Goal: Task Accomplishment & Management: Use online tool/utility

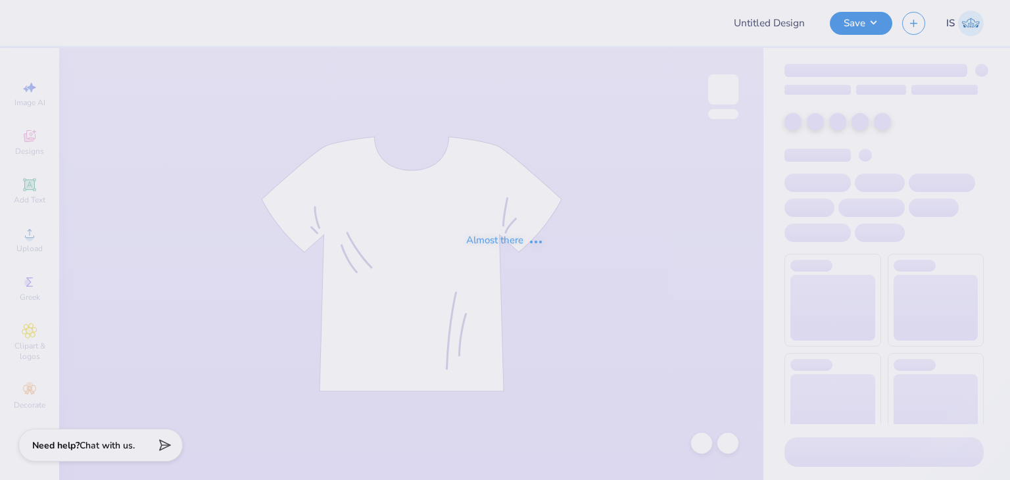
type input "[PERSON_NAME] : [GEOGRAPHIC_DATA]"
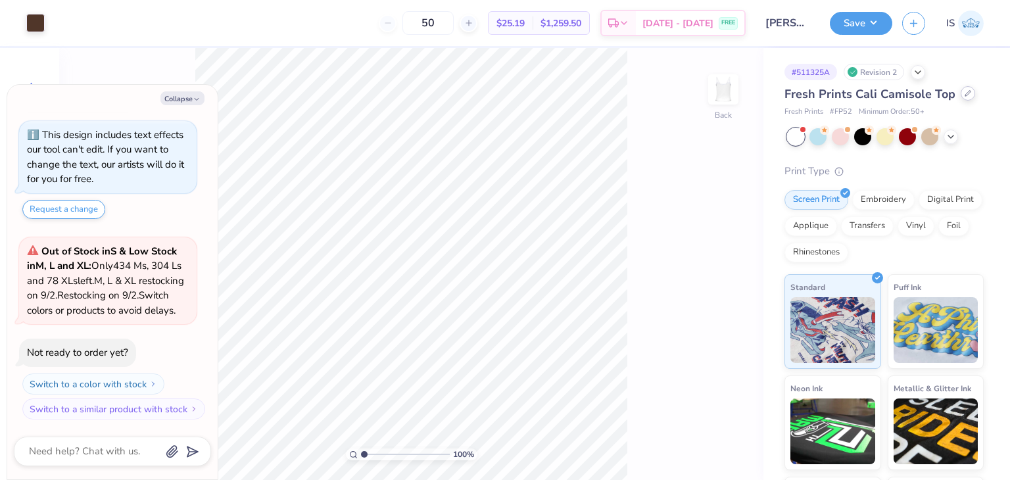
click at [962, 93] on div "Fresh Prints Cali Camisole Top" at bounding box center [883, 94] width 199 height 18
click at [964, 93] on icon at bounding box center [967, 93] width 7 height 7
type textarea "x"
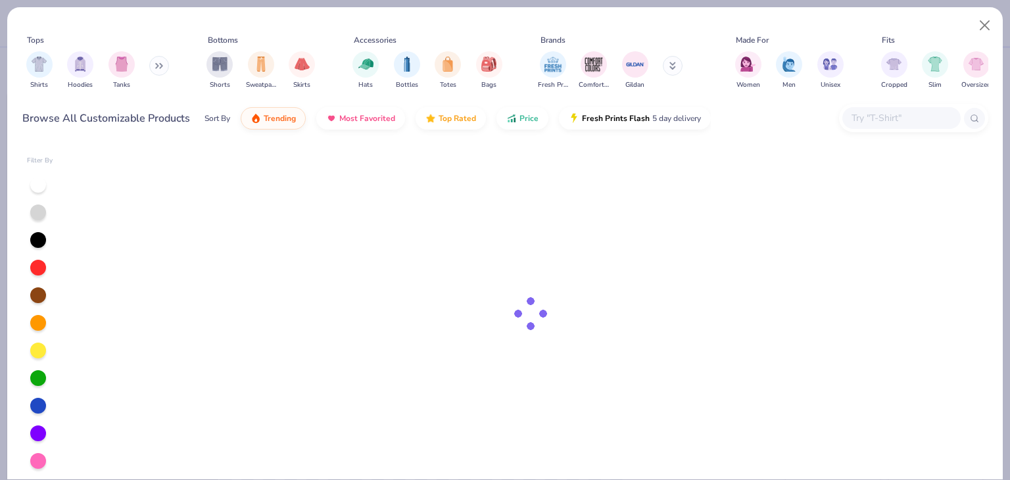
click at [898, 123] on input "text" at bounding box center [900, 117] width 101 height 15
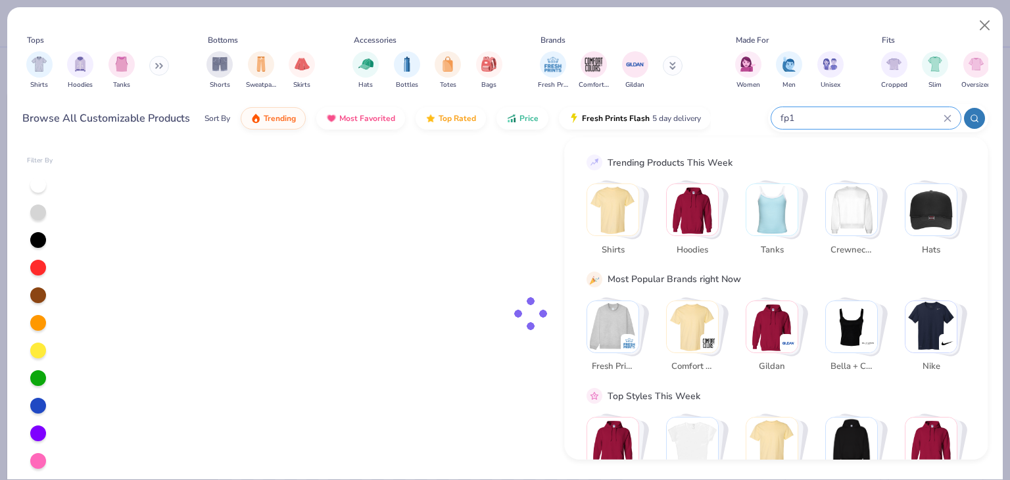
type input "fp16"
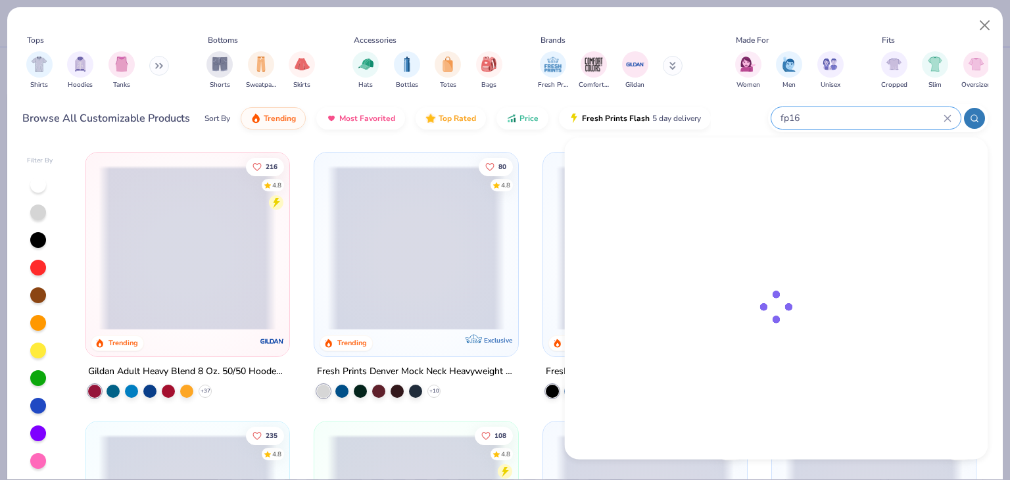
type textarea "x"
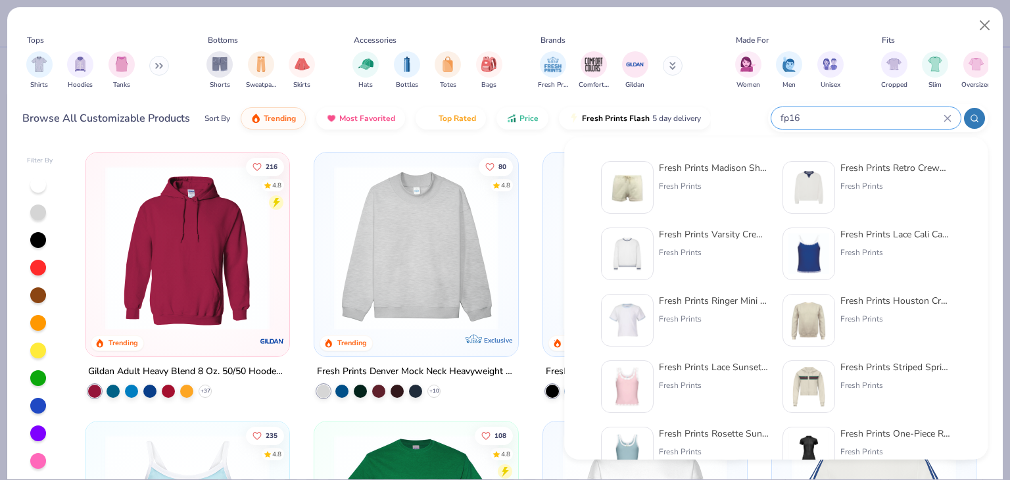
type input "fp16"
click at [686, 175] on div "Fresh Prints Madison Shorts Fresh Prints" at bounding box center [714, 187] width 110 height 53
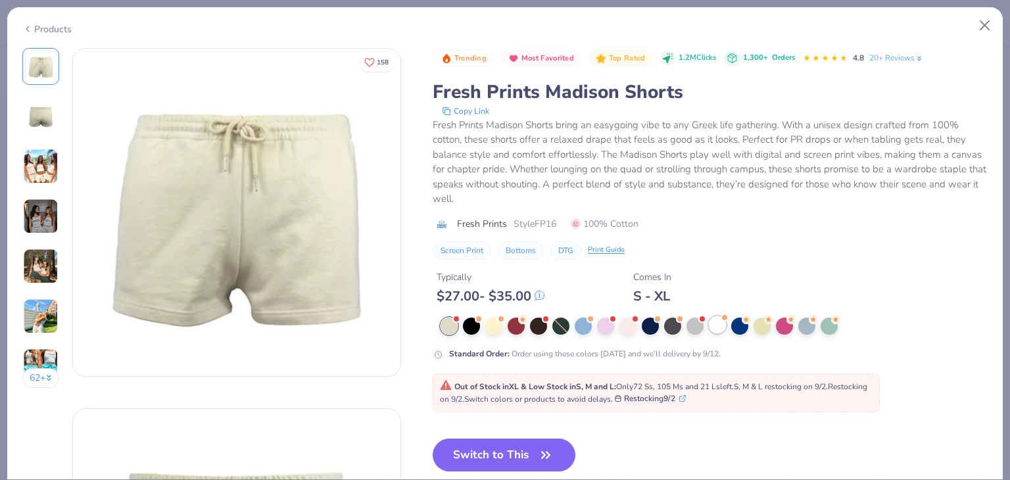
click at [715, 330] on div at bounding box center [717, 324] width 17 height 17
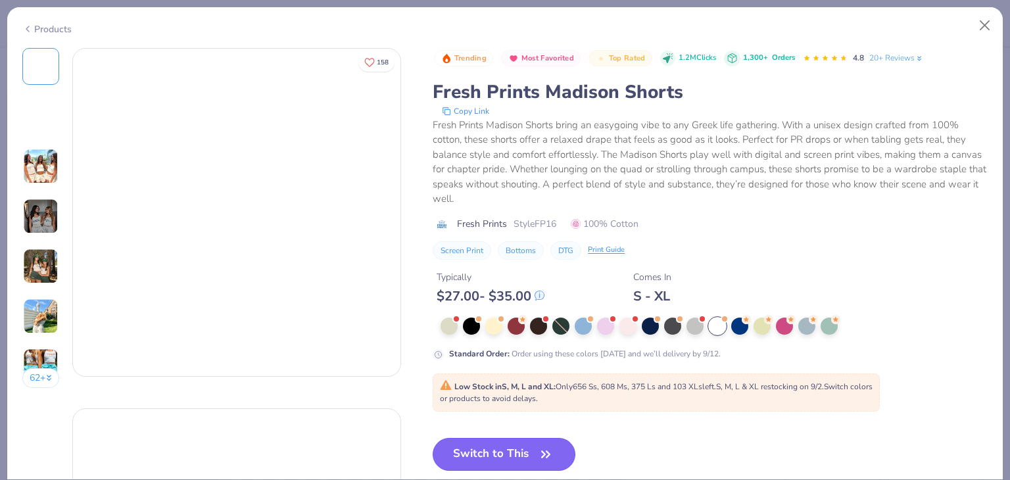
click at [540, 440] on button "Switch to This" at bounding box center [504, 454] width 143 height 33
click at [488, 444] on button "Switch to This" at bounding box center [504, 454] width 143 height 33
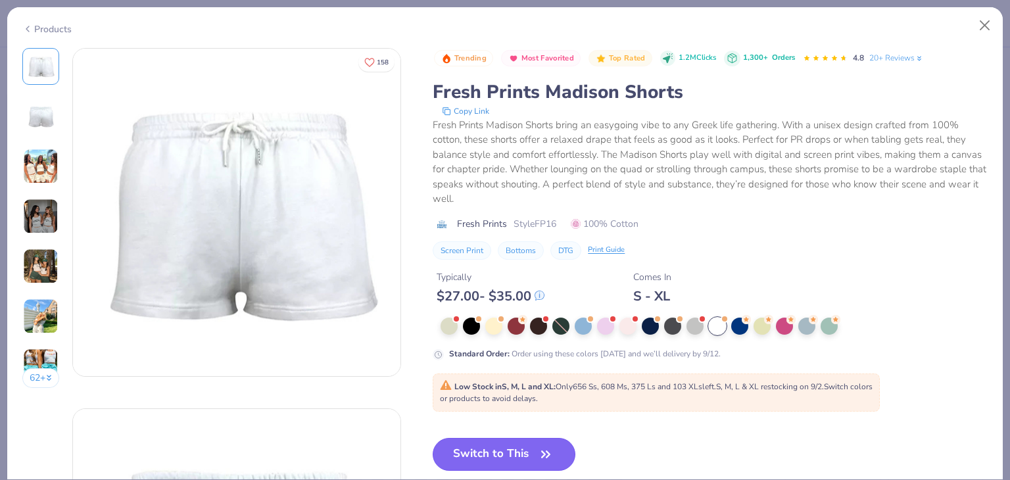
scroll to position [96, 0]
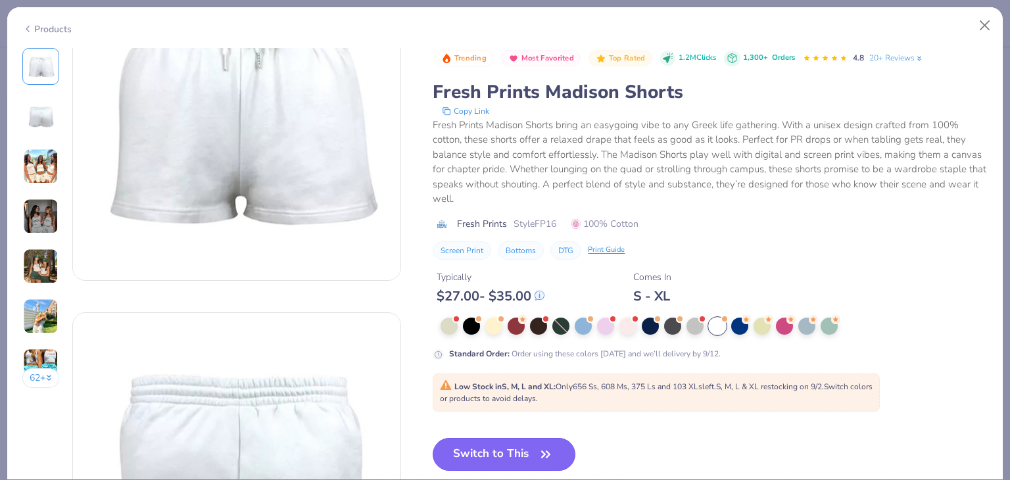
click at [504, 456] on button "Switch to This" at bounding box center [504, 454] width 143 height 33
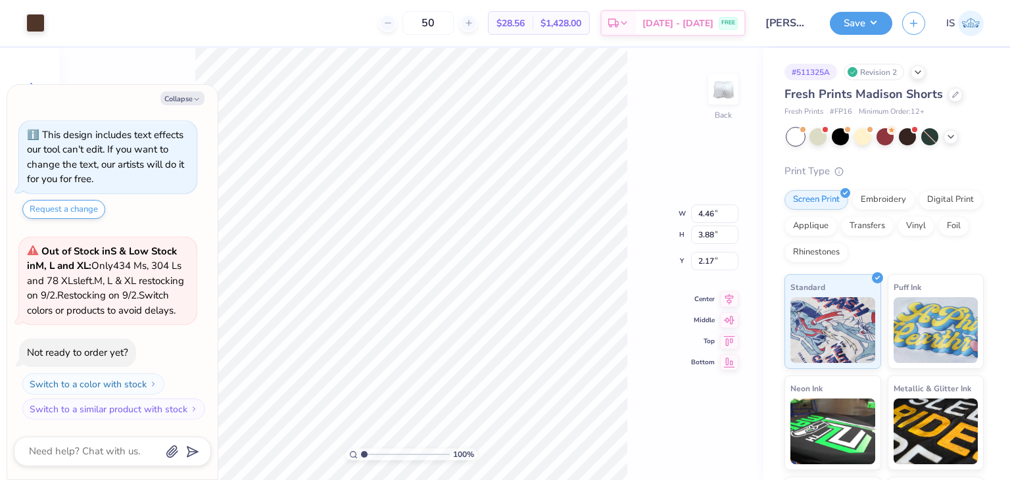
type textarea "x"
type input "2.72"
type input "2.37"
type textarea "x"
type input "0.85"
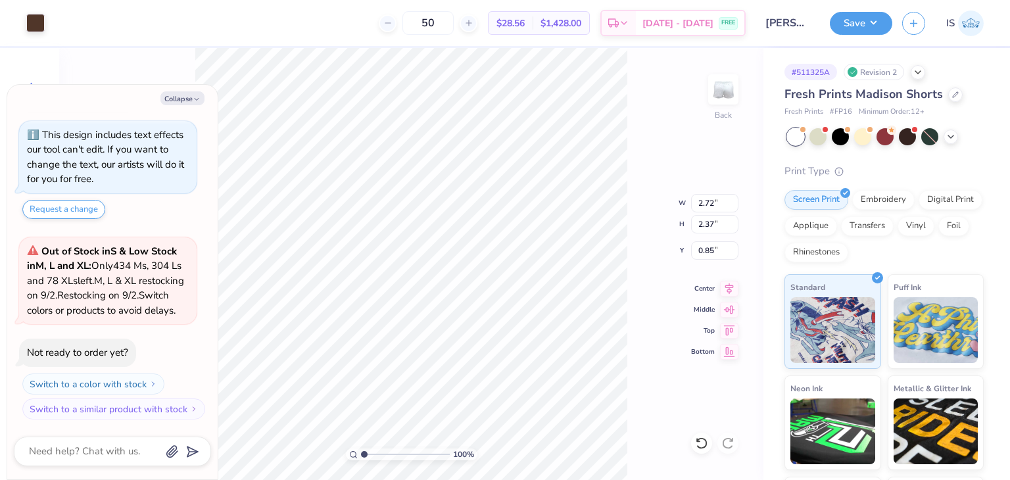
type textarea "x"
type input "2.97"
type input "2.59"
type textarea "x"
type input "1.07"
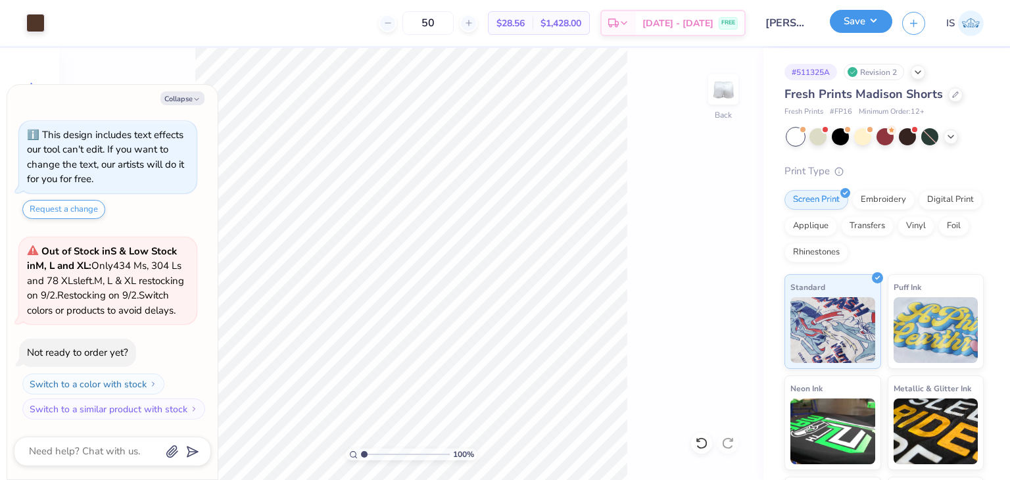
click at [866, 24] on button "Save" at bounding box center [861, 21] width 62 height 23
type textarea "x"
type input "6.28"
click at [643, 214] on div "100 % Back W 2.97 2.97 " H 2.59 2.59 " Y 6.28 6.28 " Center Middle Top Bottom" at bounding box center [411, 264] width 704 height 432
click at [866, 30] on button "Save" at bounding box center [861, 21] width 62 height 23
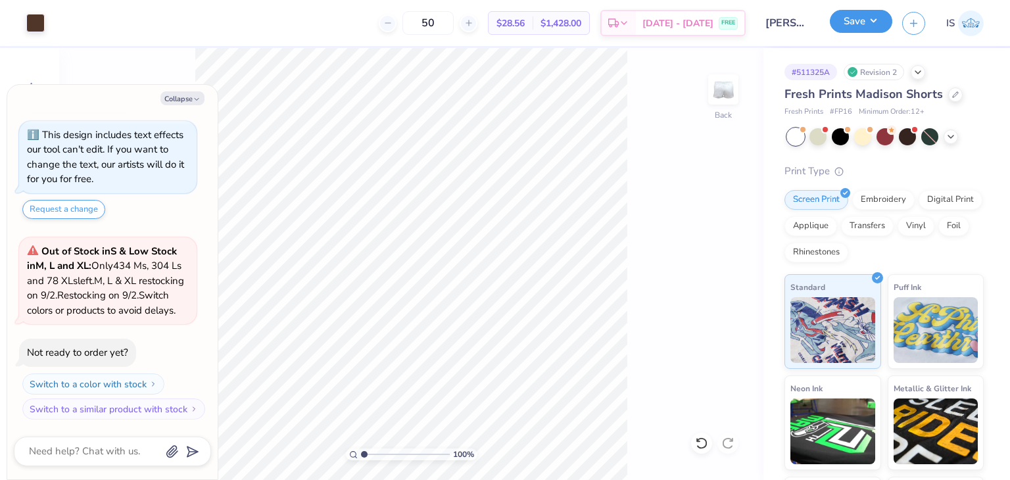
type textarea "x"
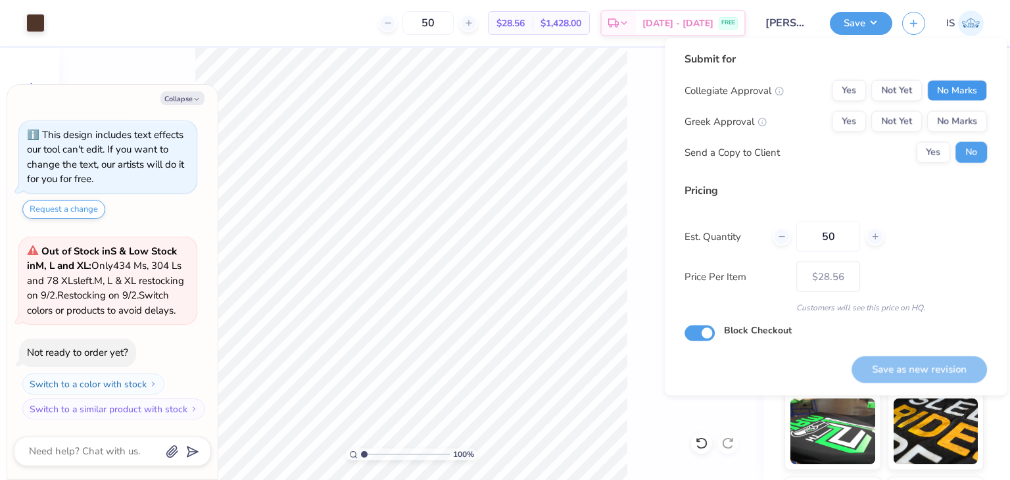
click at [966, 100] on button "No Marks" at bounding box center [957, 90] width 60 height 21
click at [855, 130] on button "Yes" at bounding box center [849, 121] width 34 height 21
click at [911, 363] on button "Save as new revision" at bounding box center [918, 369] width 135 height 27
type input "$28.56"
type textarea "x"
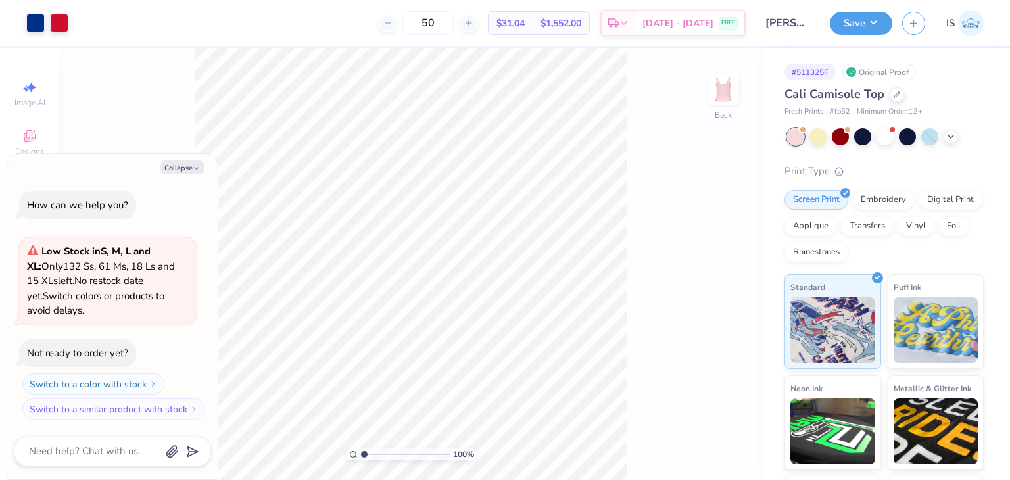
click at [894, 141] on div at bounding box center [885, 136] width 197 height 17
click at [884, 138] on div at bounding box center [884, 135] width 17 height 17
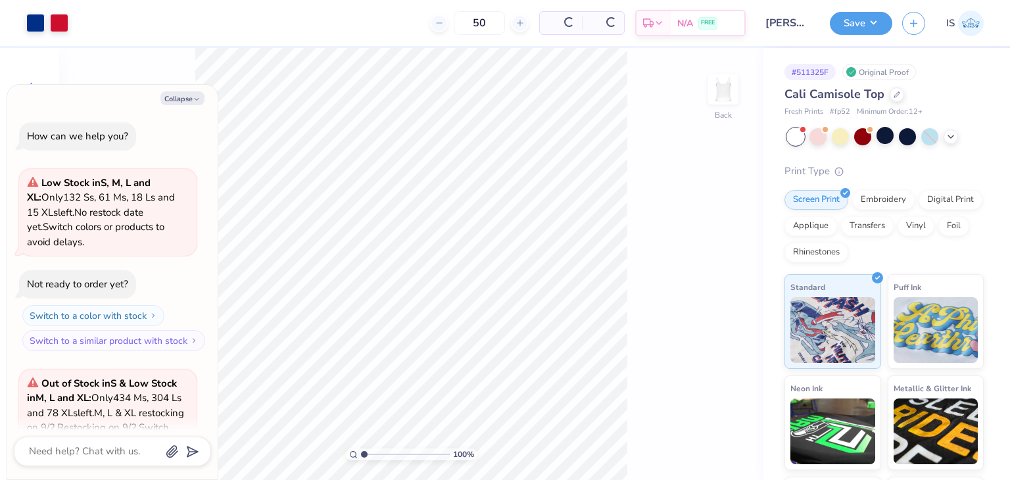
scroll to position [146, 0]
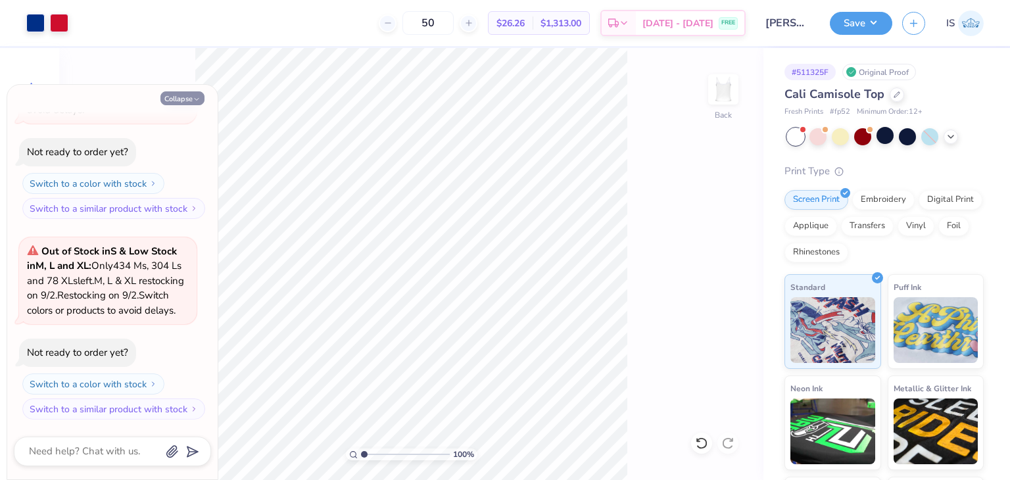
click at [191, 101] on button "Collapse" at bounding box center [182, 98] width 44 height 14
type textarea "x"
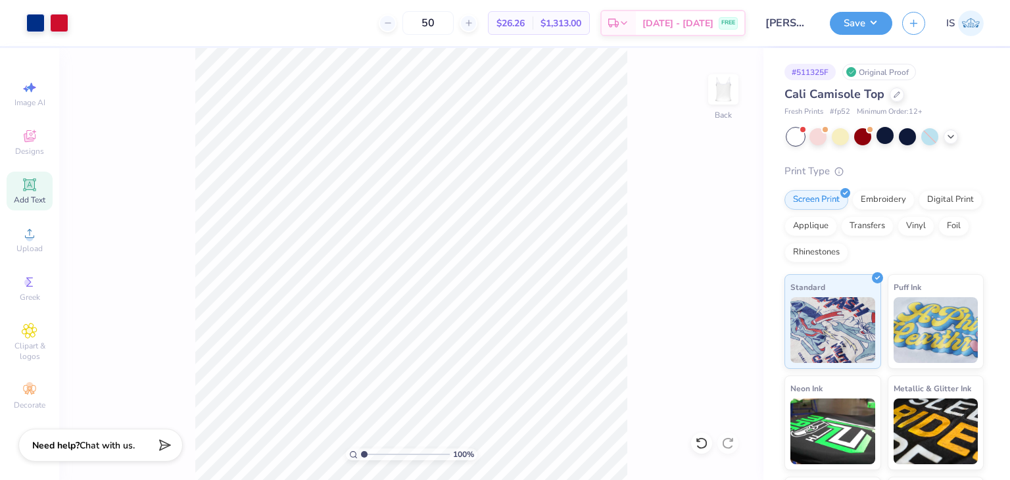
click at [30, 190] on icon at bounding box center [30, 185] width 16 height 16
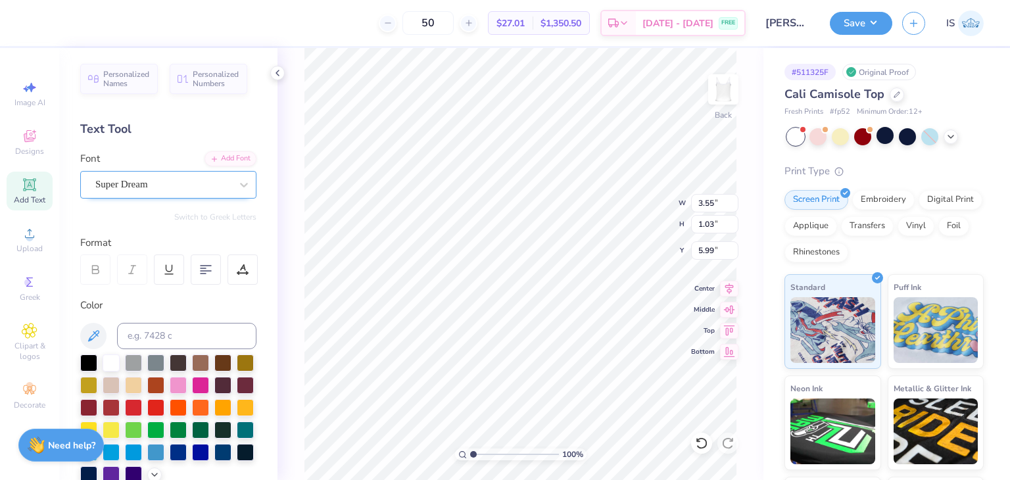
click at [172, 195] on div "Super Dream" at bounding box center [168, 185] width 176 height 28
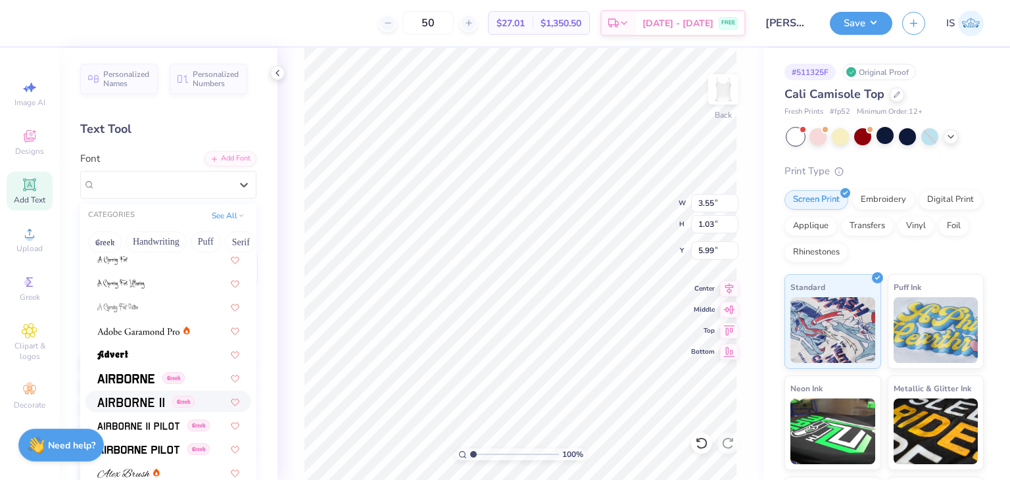
scroll to position [122, 0]
click at [157, 335] on img at bounding box center [138, 332] width 82 height 9
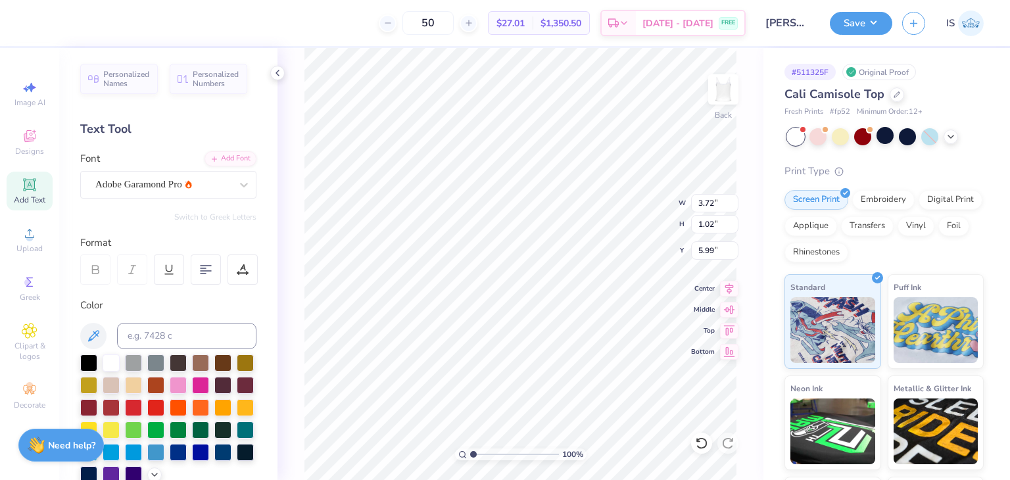
type input "3.72"
type input "1.02"
type textarea "M"
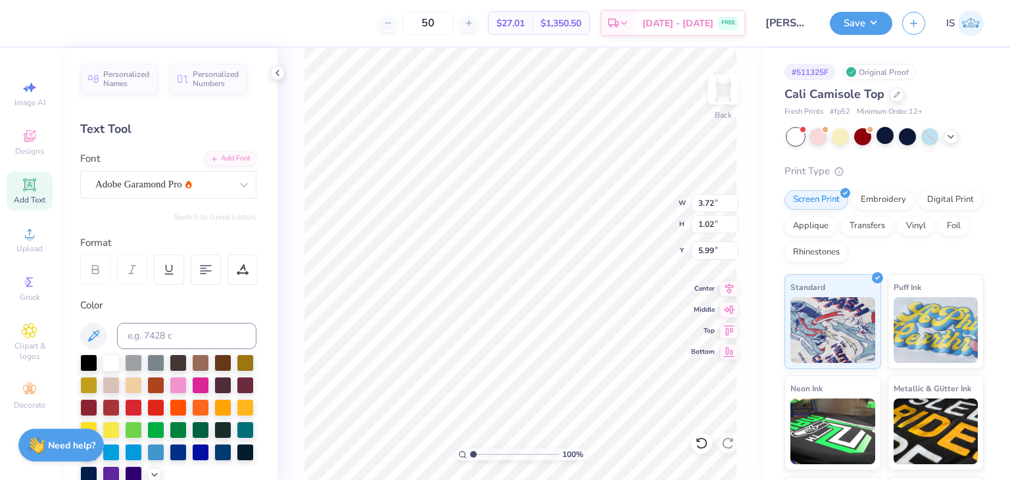
type textarea "MENTAL HEALTH MATTERS XOXO KKG"
click at [84, 20] on div at bounding box center [83, 21] width 18 height 18
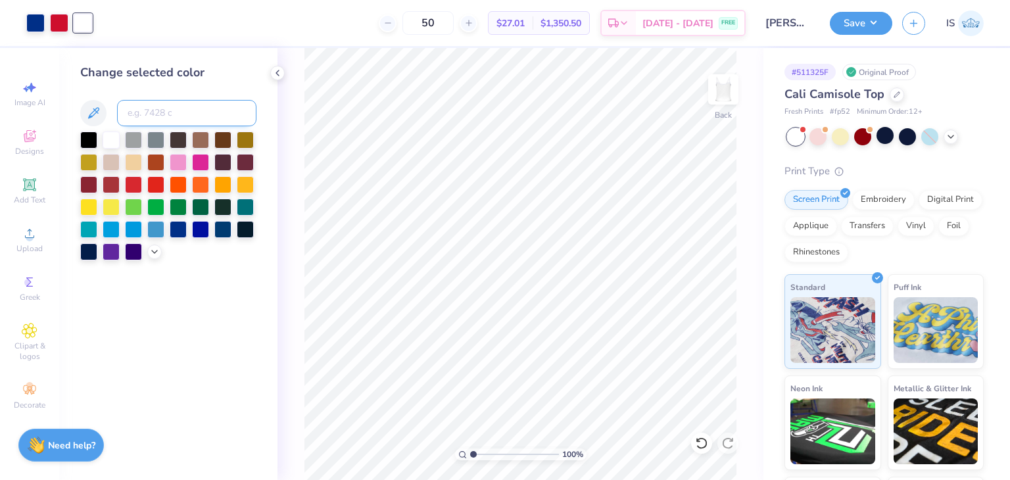
click at [166, 122] on input at bounding box center [186, 113] width 139 height 26
type input "287"
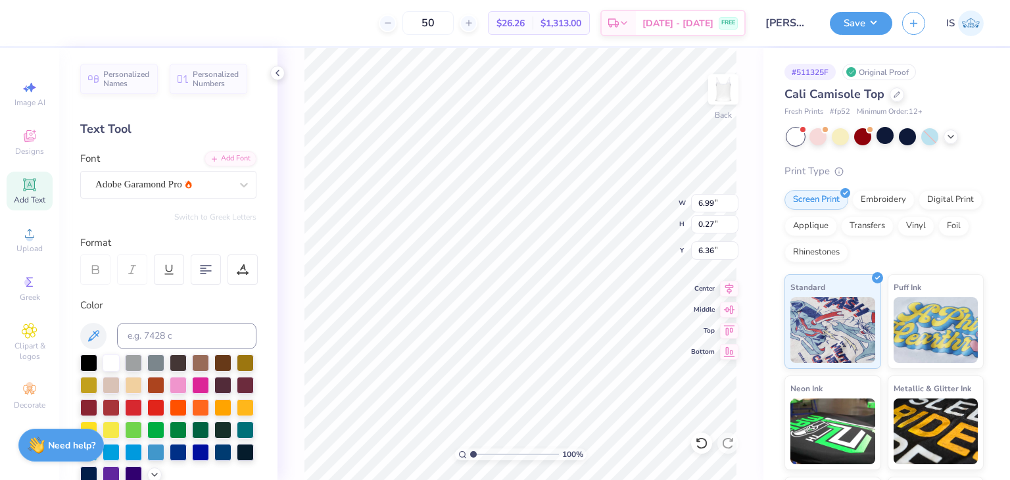
scroll to position [11, 10]
type textarea "MENTAL HEALTH MATTERS"
type input "3.18"
type input "0.17"
type input "4.30"
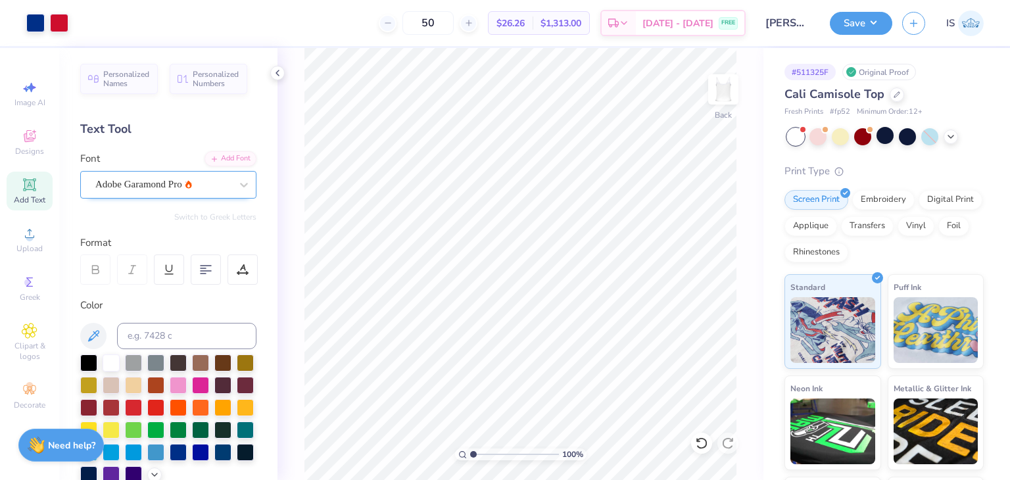
click at [153, 182] on div "Adobe Garamond Pro" at bounding box center [163, 184] width 138 height 20
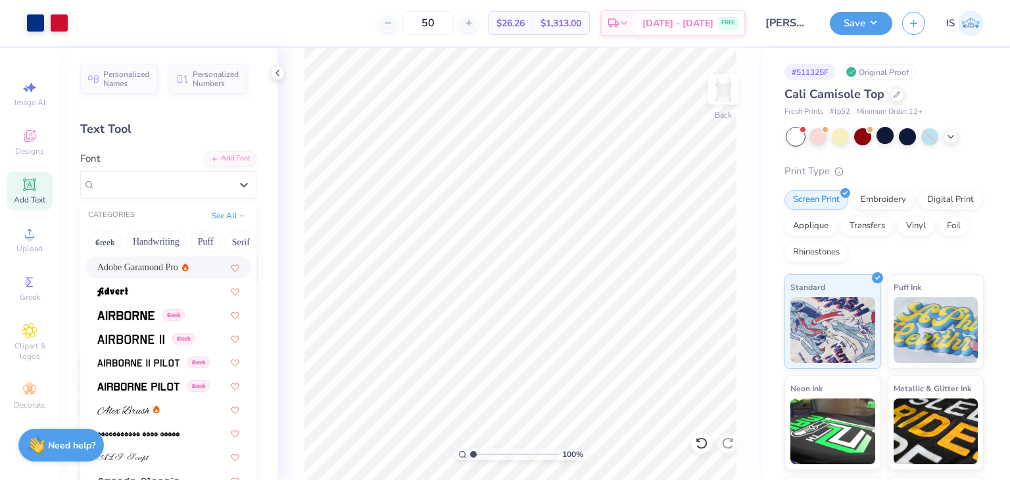
scroll to position [201, 0]
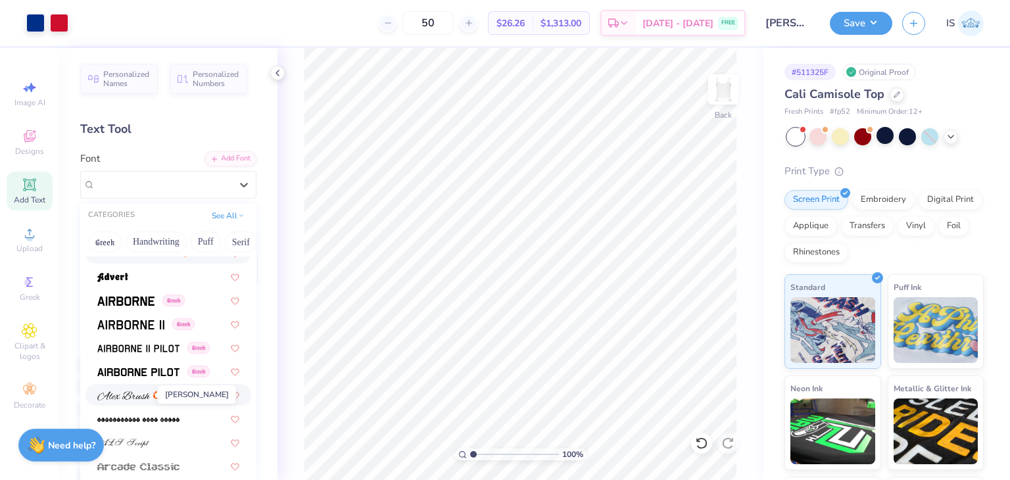
click at [147, 392] on img at bounding box center [123, 395] width 53 height 9
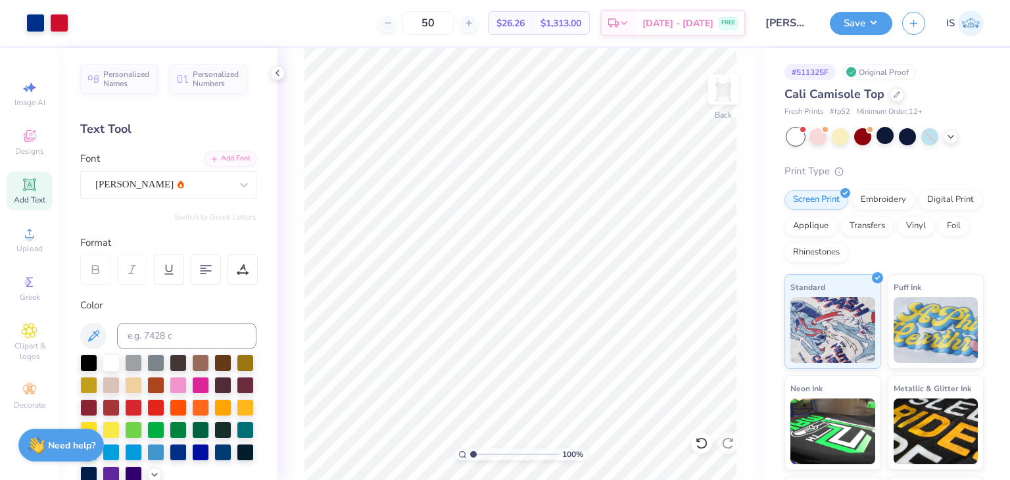
click at [24, 186] on icon at bounding box center [29, 184] width 12 height 12
click at [705, 442] on icon at bounding box center [701, 443] width 11 height 12
click at [22, 187] on icon at bounding box center [30, 185] width 16 height 16
click at [178, 199] on div "Personalized Names Personalized Numbers Text Tool Add Font Font Super Dream Swi…" at bounding box center [168, 264] width 218 height 432
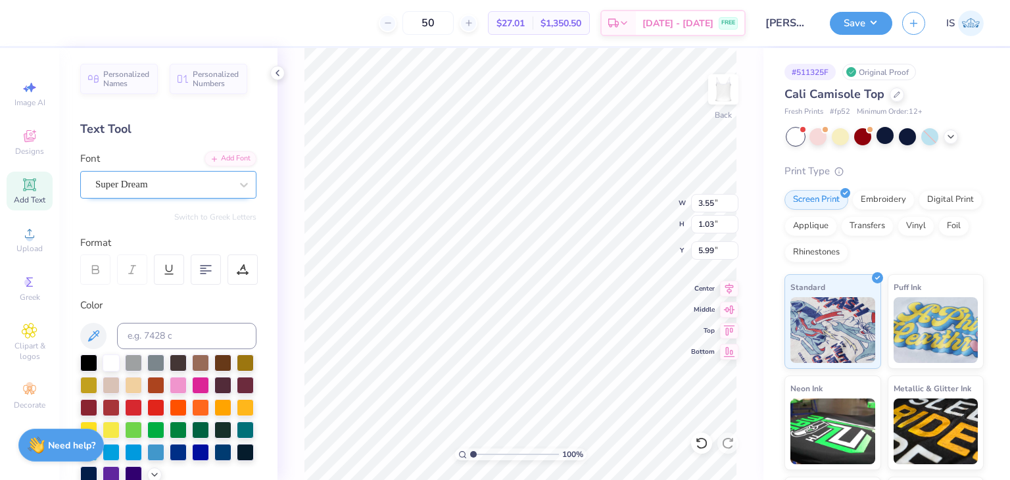
click at [172, 191] on div at bounding box center [162, 185] width 135 height 18
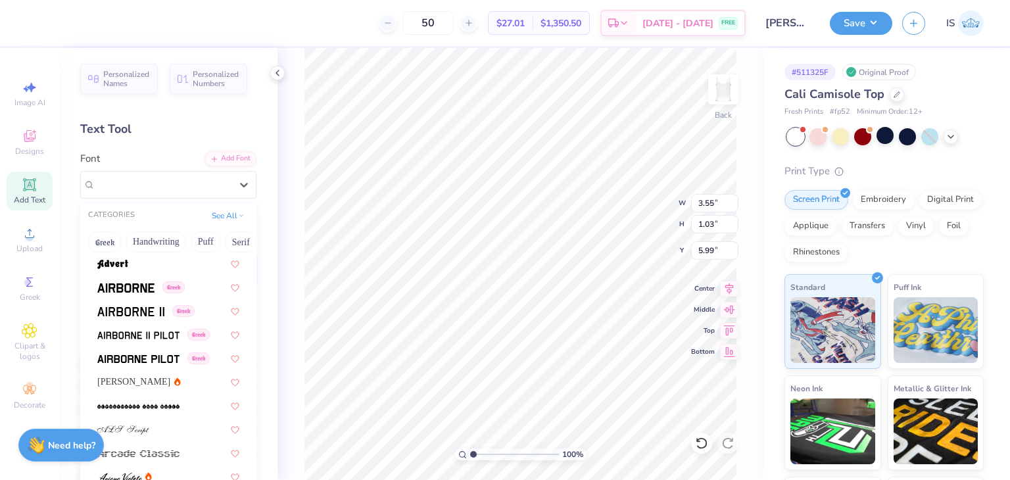
scroll to position [188, 0]
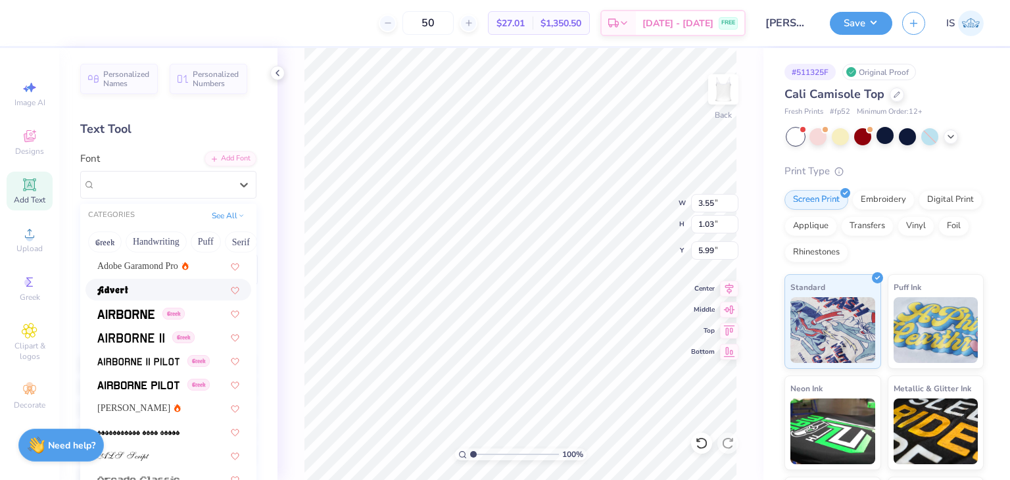
click at [185, 289] on div at bounding box center [168, 290] width 142 height 14
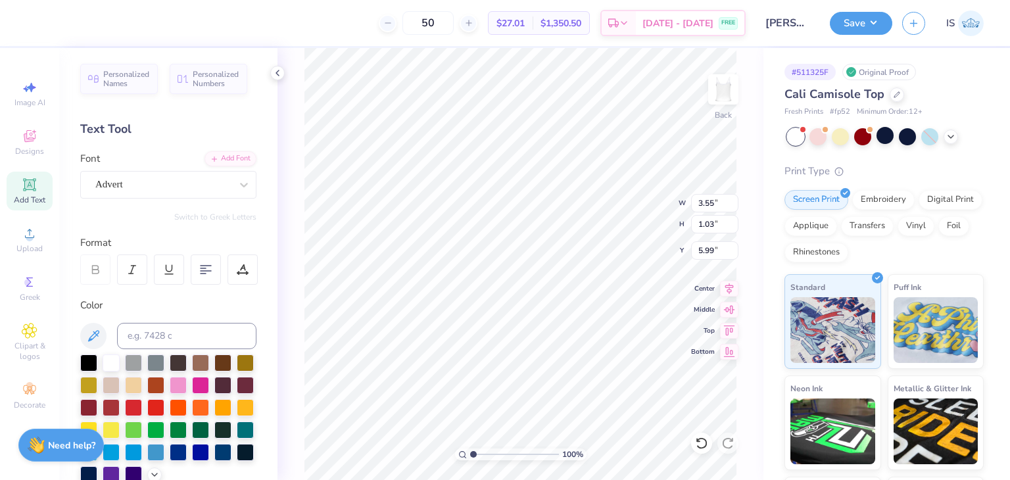
type input "3.44"
type input "1.15"
type input "5.93"
click at [147, 192] on div at bounding box center [162, 185] width 135 height 18
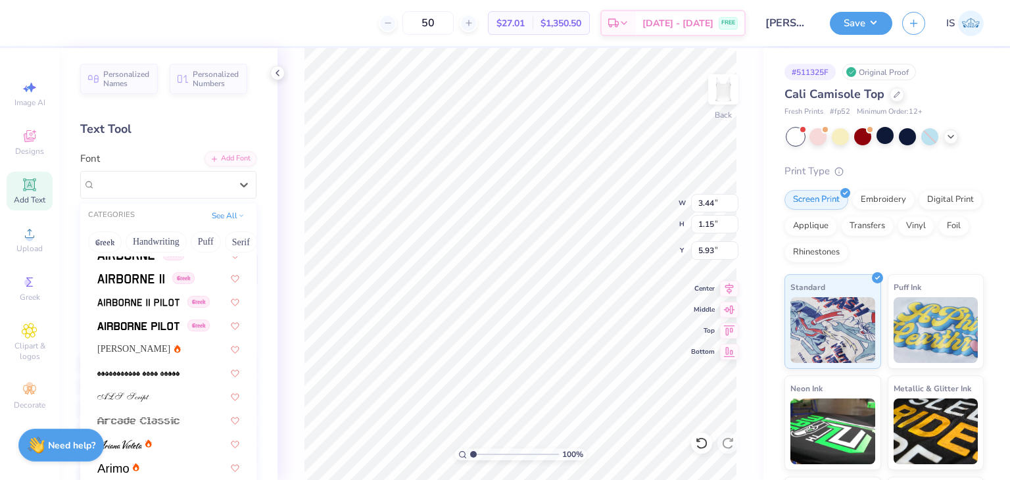
scroll to position [249, 0]
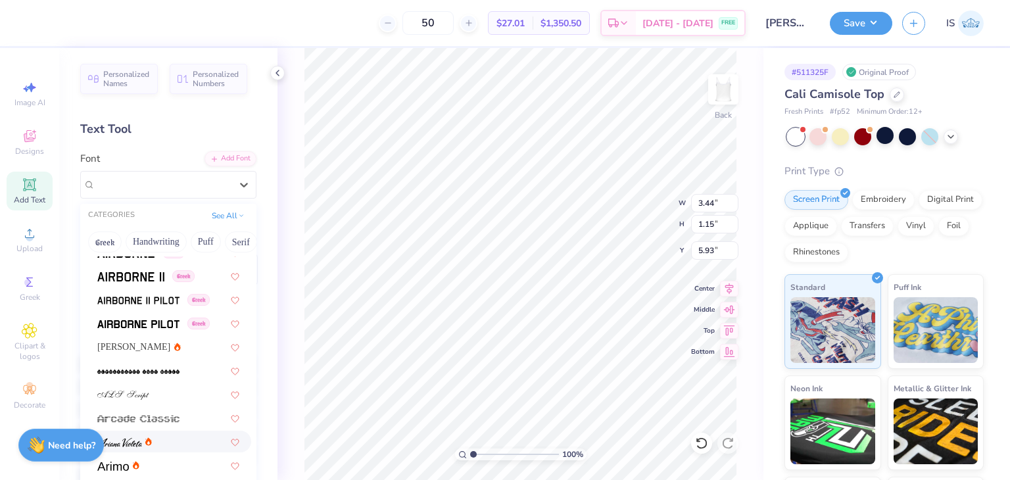
click at [147, 435] on div at bounding box center [124, 442] width 55 height 14
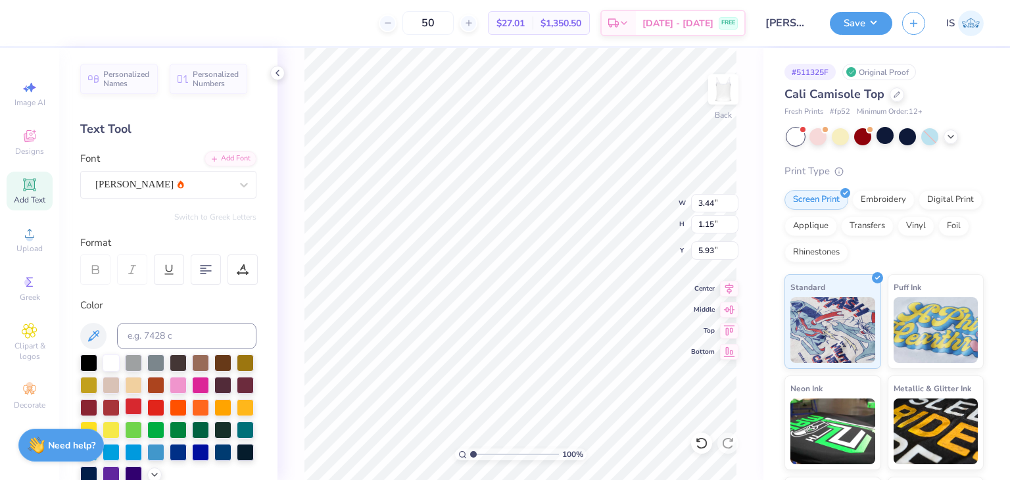
paste textarea "XOXO KKG"
type textarea "XOXO KKG"
type input "1.95"
type input "0.47"
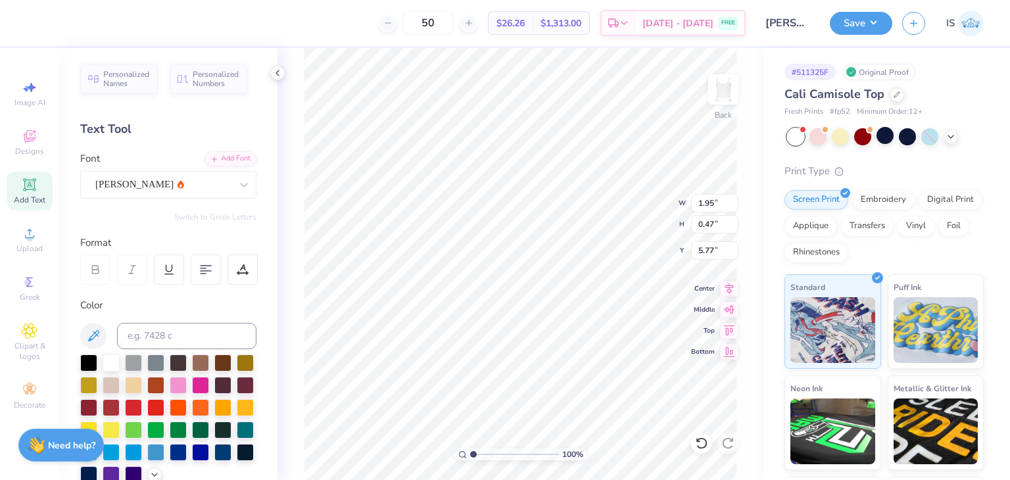
type input "4.85"
click at [158, 185] on div "Ariana Violeta" at bounding box center [163, 184] width 138 height 20
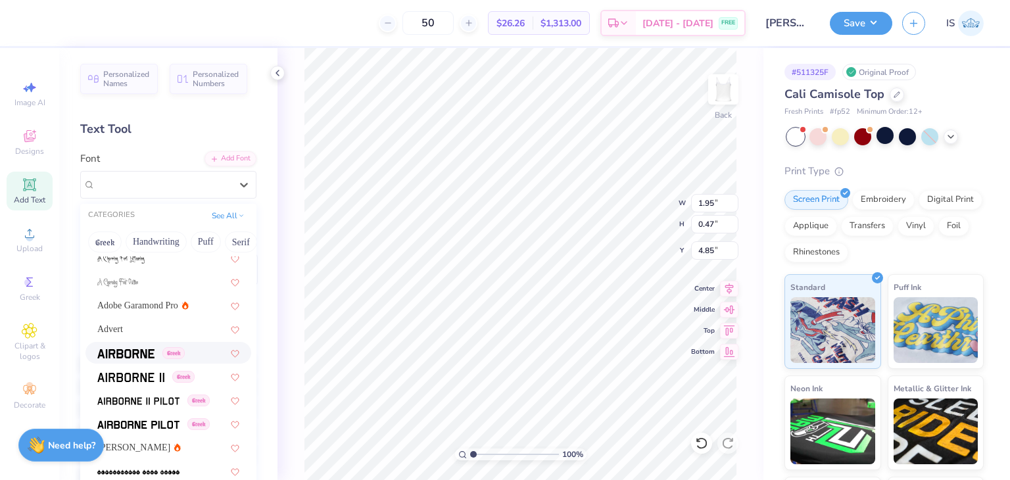
scroll to position [141, 0]
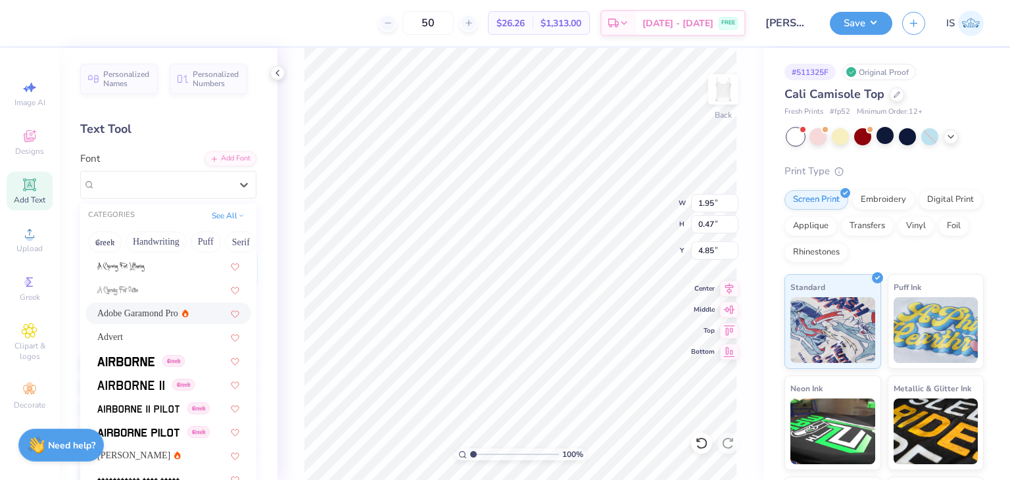
click at [181, 321] on div "Adobe Garamond Pro" at bounding box center [168, 313] width 166 height 22
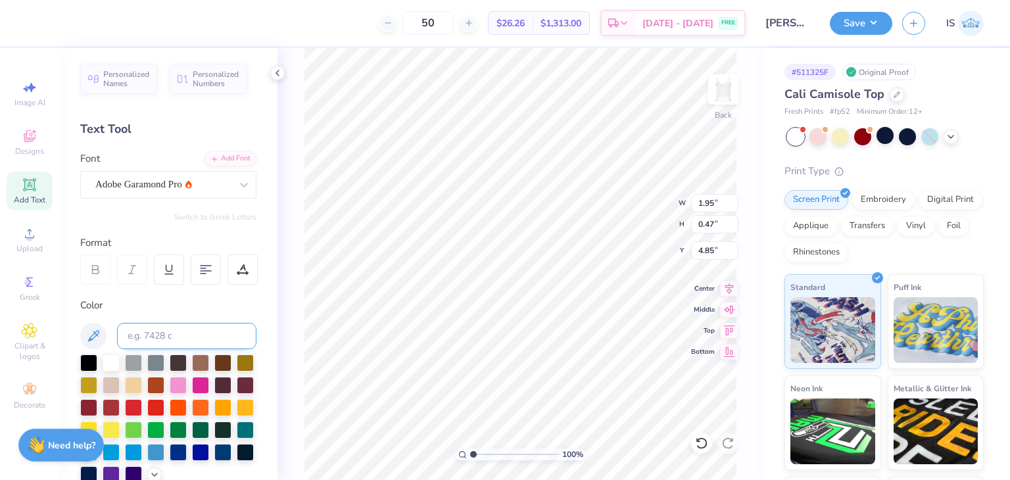
type input "2.38"
type input "0.32"
type input "4.92"
click at [170, 187] on div "Adobe Garamond Pro" at bounding box center [163, 184] width 138 height 20
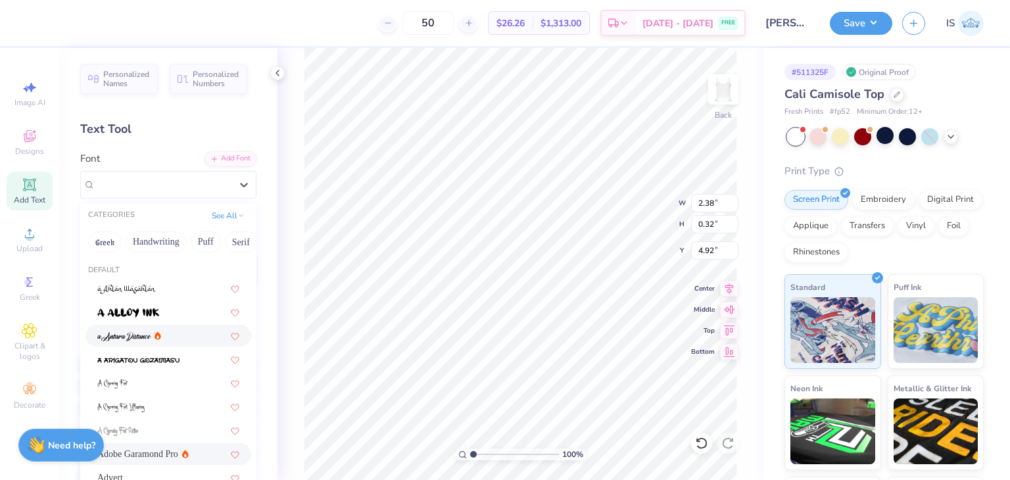
click at [129, 471] on div "Advert" at bounding box center [168, 478] width 142 height 14
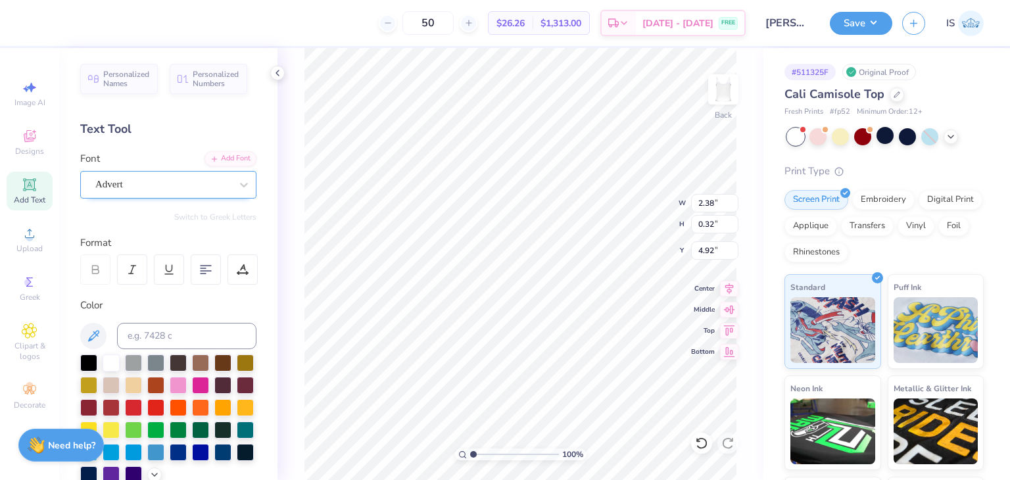
type input "2.27"
type input "0.43"
type input "4.87"
click at [168, 174] on div "Advert" at bounding box center [163, 184] width 138 height 20
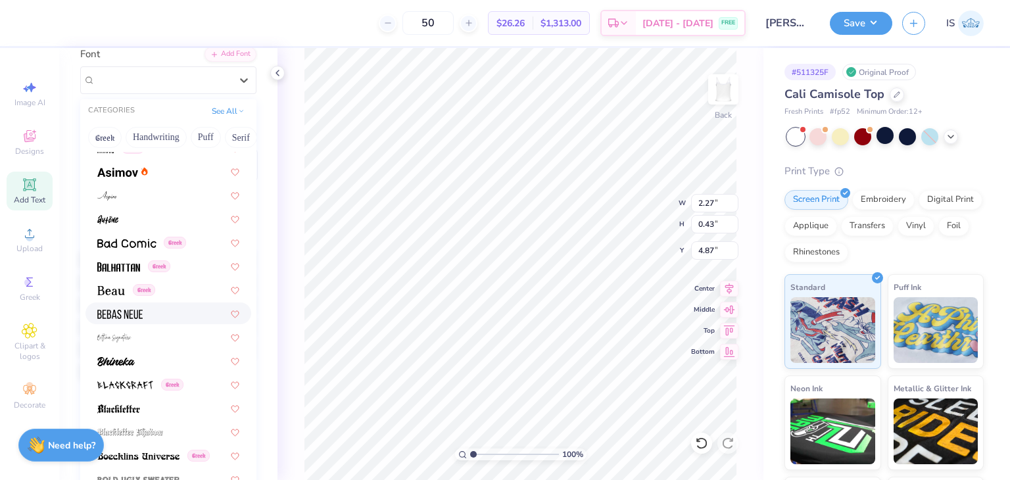
scroll to position [559, 0]
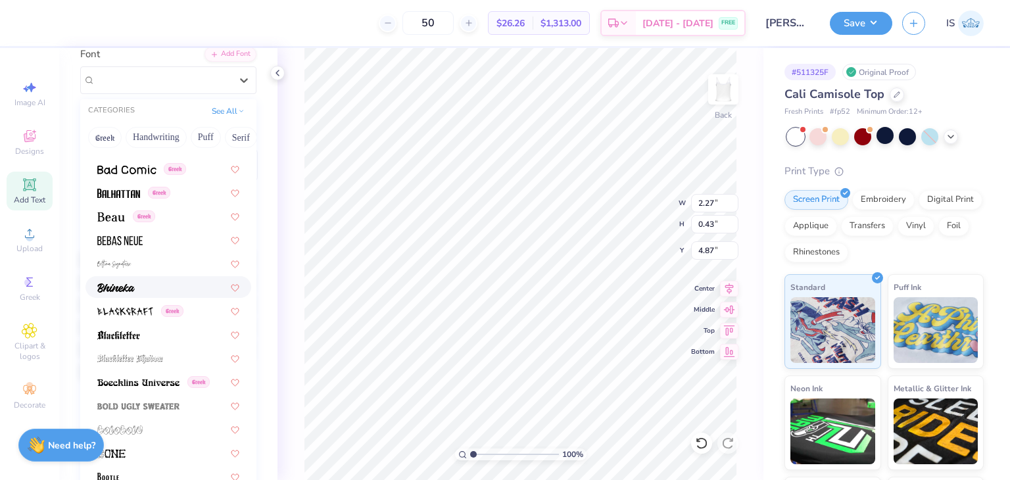
click at [134, 287] on img at bounding box center [115, 287] width 37 height 9
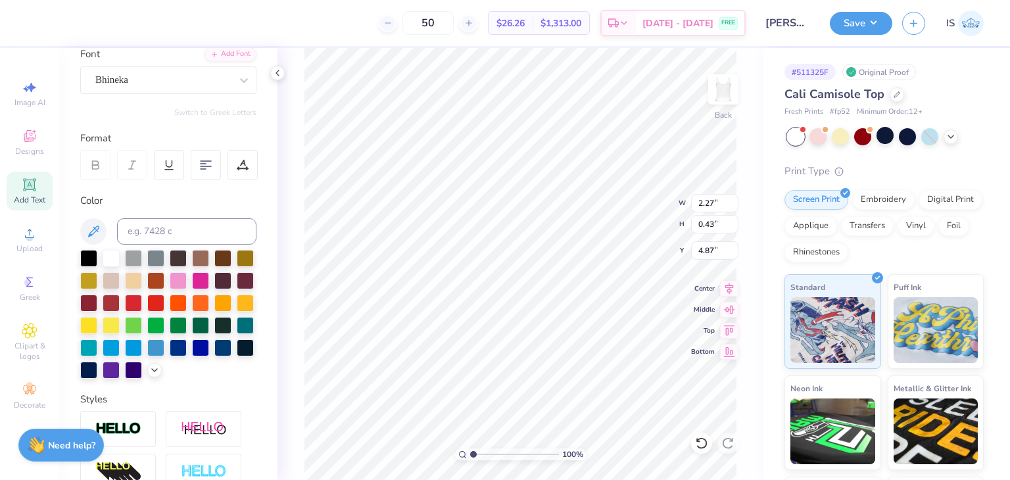
type input "1.81"
type input "0.40"
type input "4.88"
click at [166, 74] on div "Bhineka" at bounding box center [163, 80] width 138 height 20
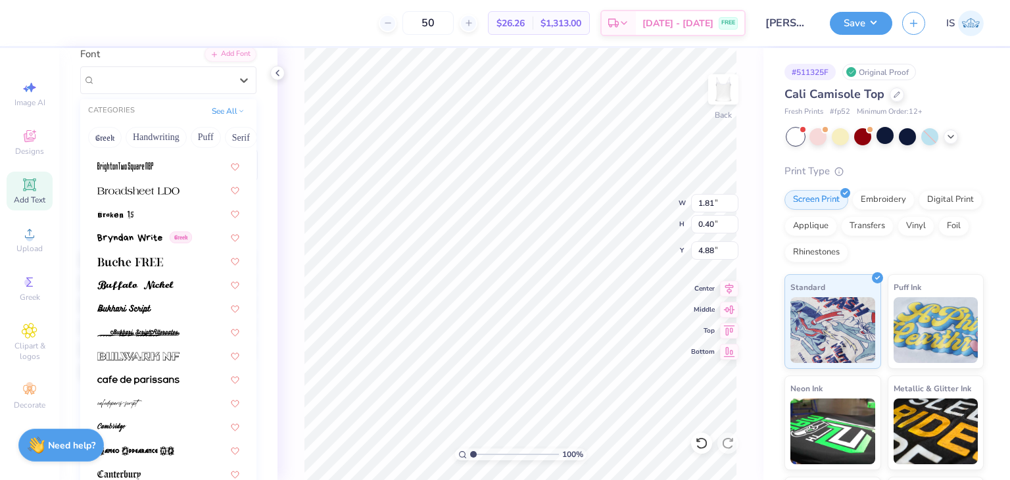
scroll to position [1128, 0]
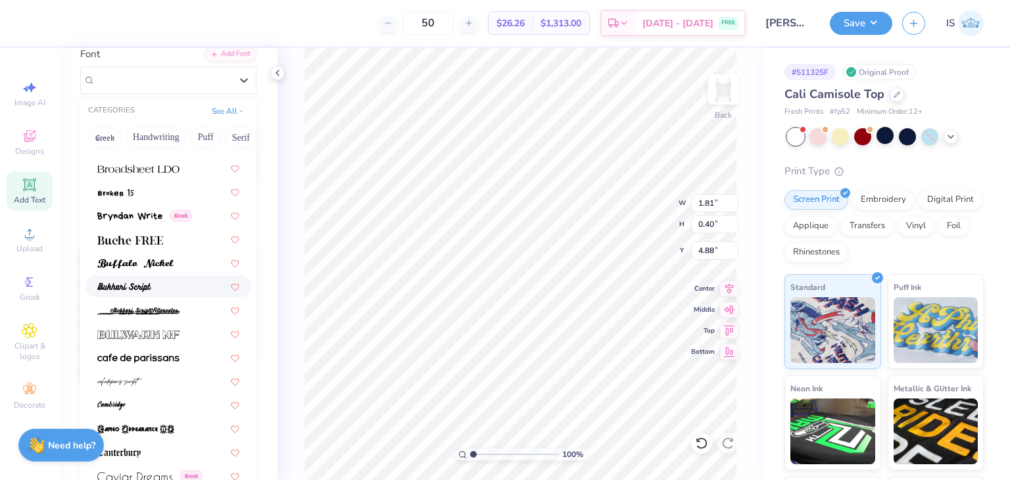
click at [168, 287] on div at bounding box center [168, 286] width 142 height 14
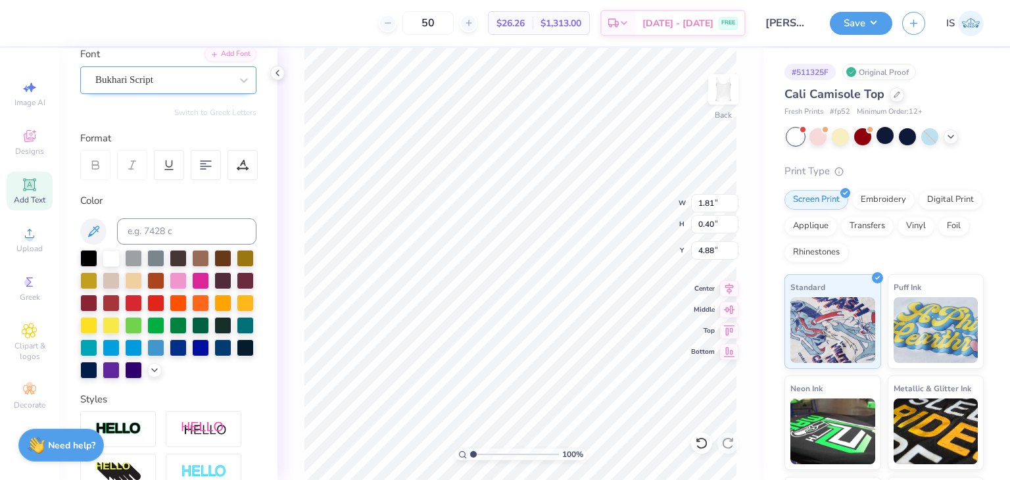
type input "2.30"
type input "0.59"
type input "4.79"
type input "1.46"
type input "0.37"
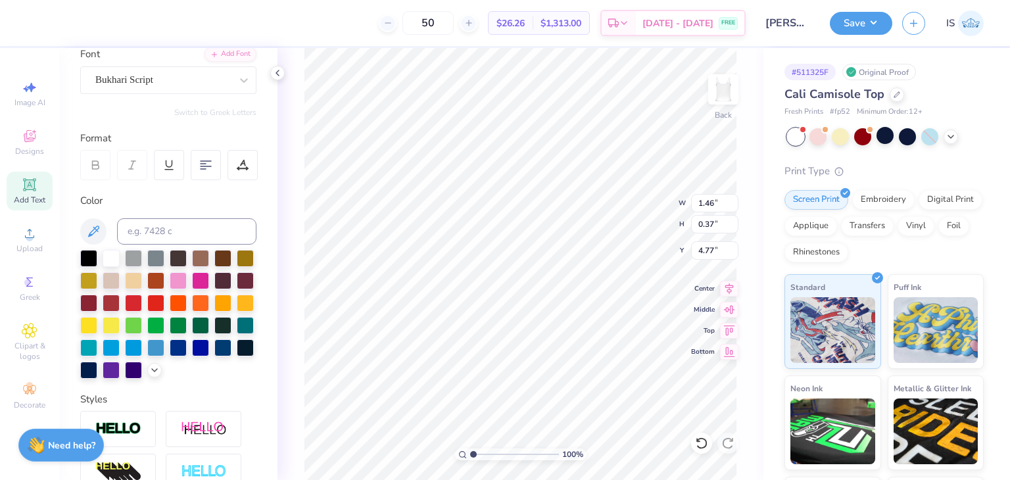
type input "4.62"
click at [854, 24] on button "Save" at bounding box center [861, 21] width 62 height 23
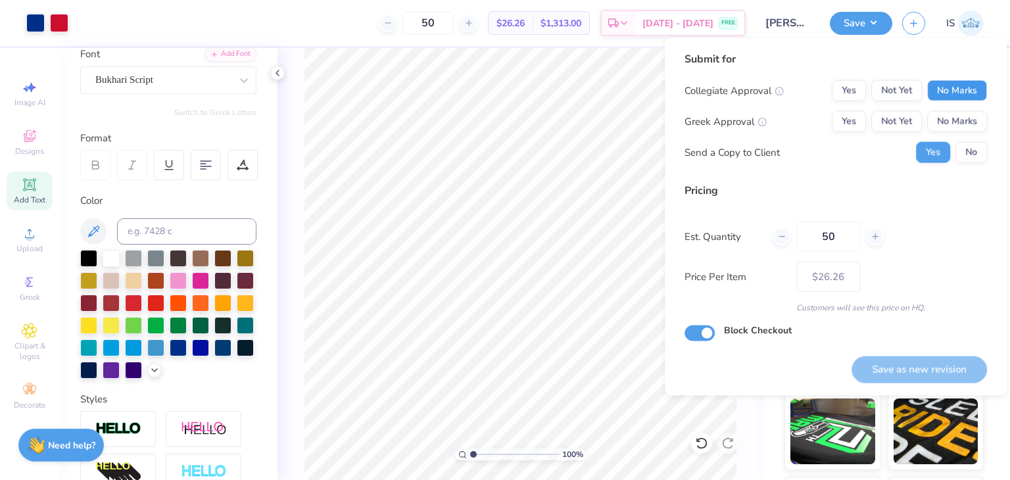
click at [970, 90] on button "No Marks" at bounding box center [957, 90] width 60 height 21
click at [863, 119] on button "Yes" at bounding box center [849, 121] width 34 height 21
click at [949, 371] on button "Save as new revision" at bounding box center [918, 369] width 135 height 27
type input "$26.26"
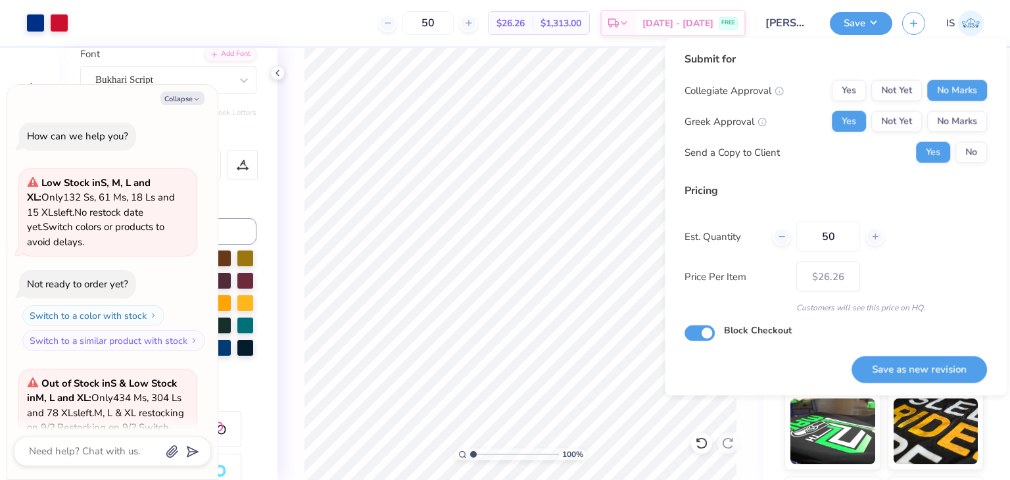
type textarea "x"
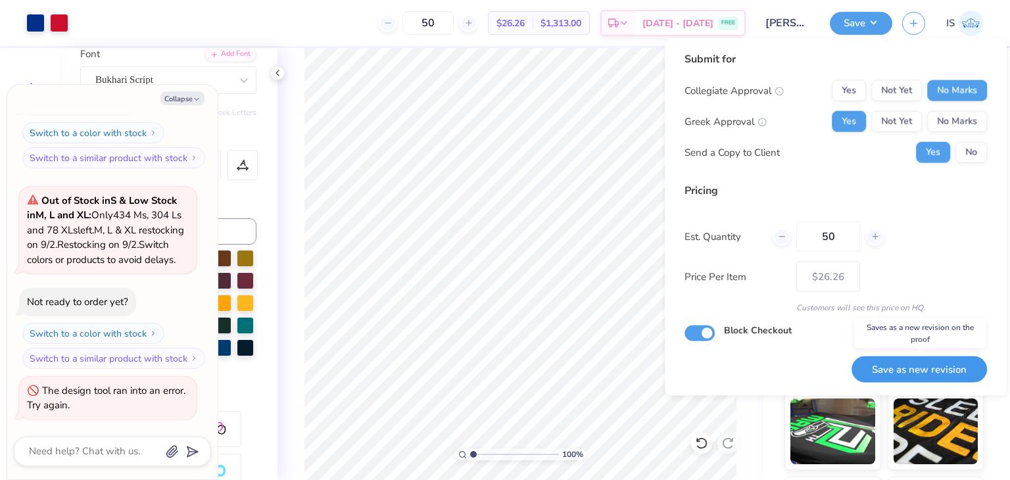
click at [926, 377] on button "Save as new revision" at bounding box center [918, 369] width 135 height 27
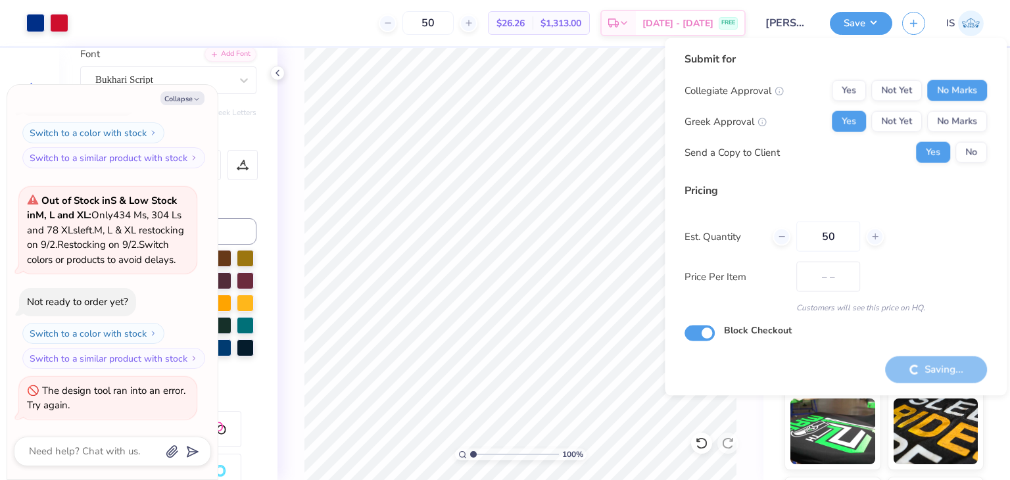
type input "$26.26"
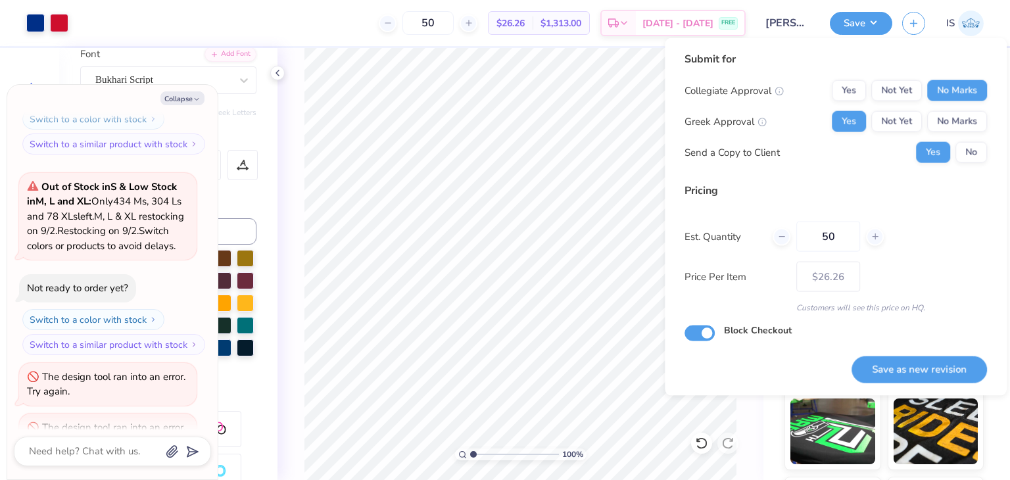
type textarea "x"
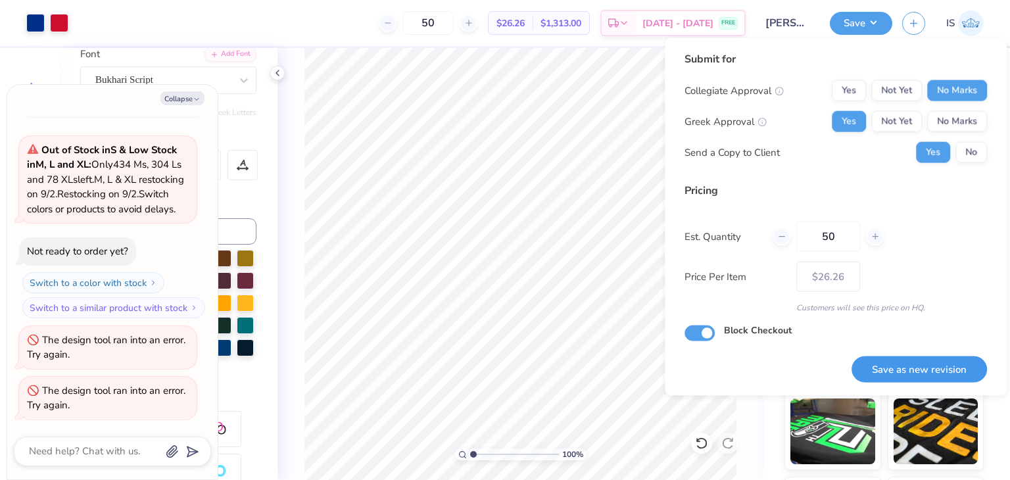
click at [912, 371] on button "Save as new revision" at bounding box center [918, 369] width 135 height 27
type input "$26.26"
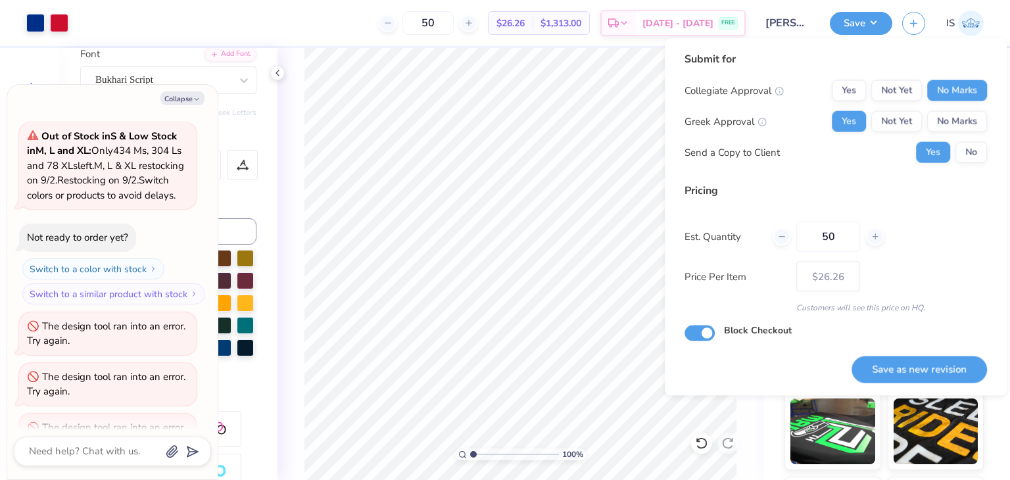
scroll to position [298, 0]
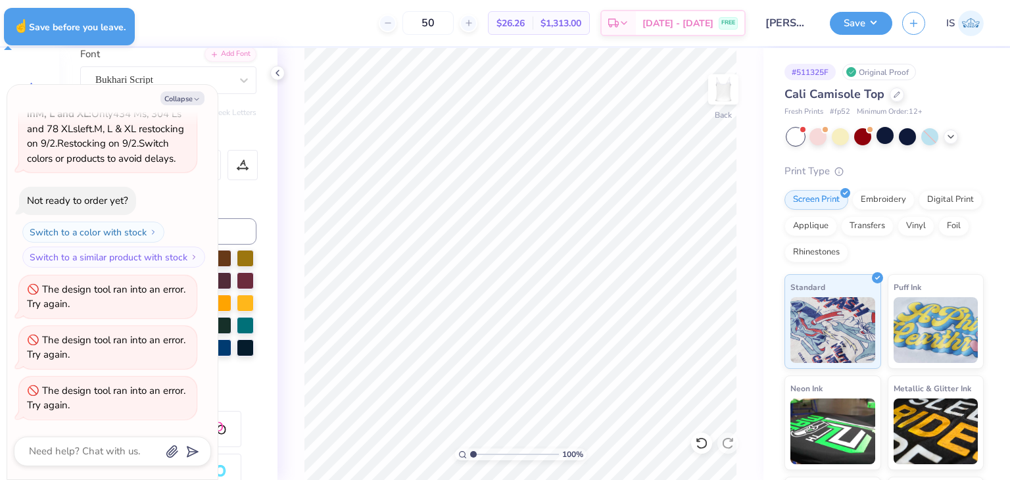
type textarea "x"
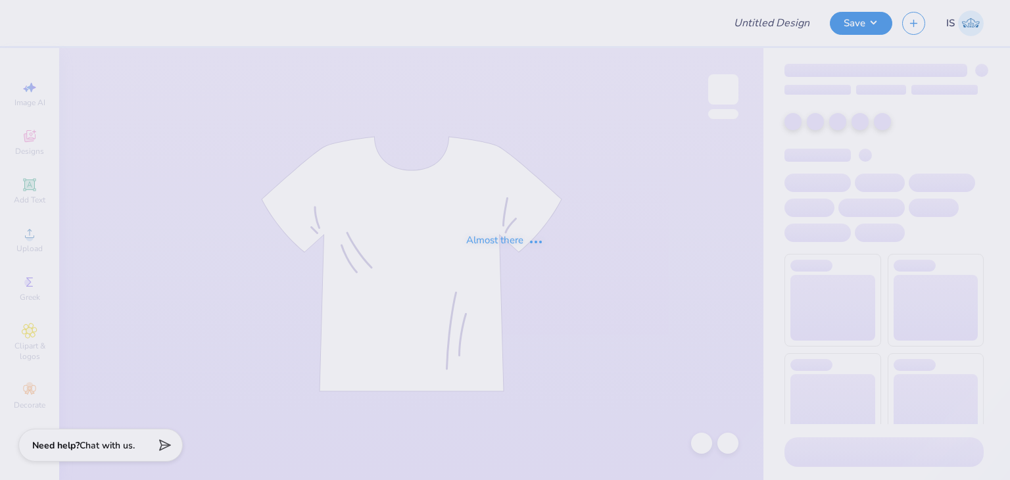
type input "[PERSON_NAME] : [GEOGRAPHIC_DATA]"
type input "50"
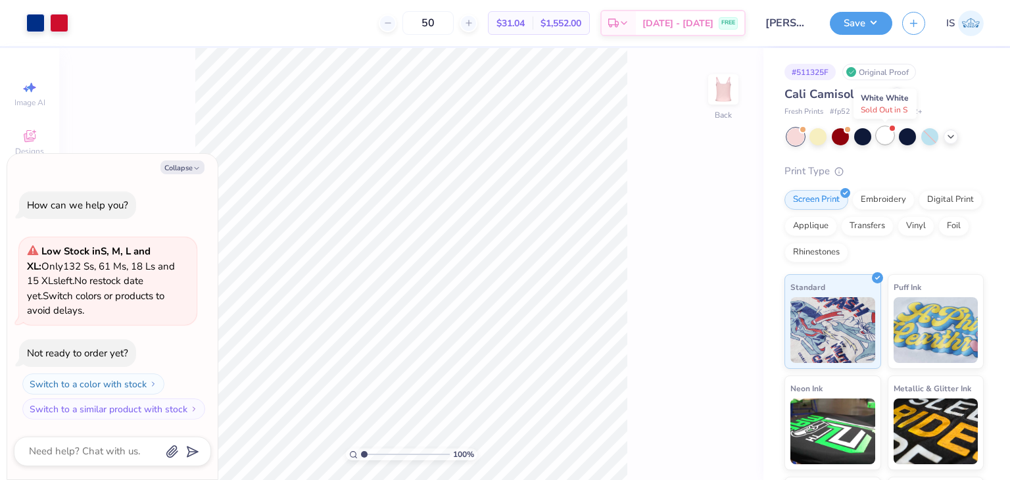
click at [884, 133] on div at bounding box center [884, 135] width 17 height 17
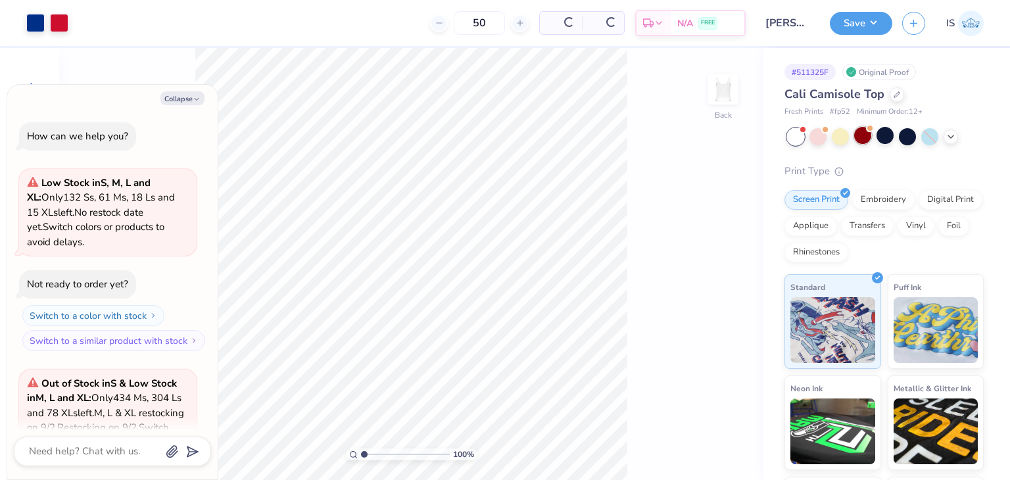
scroll to position [146, 0]
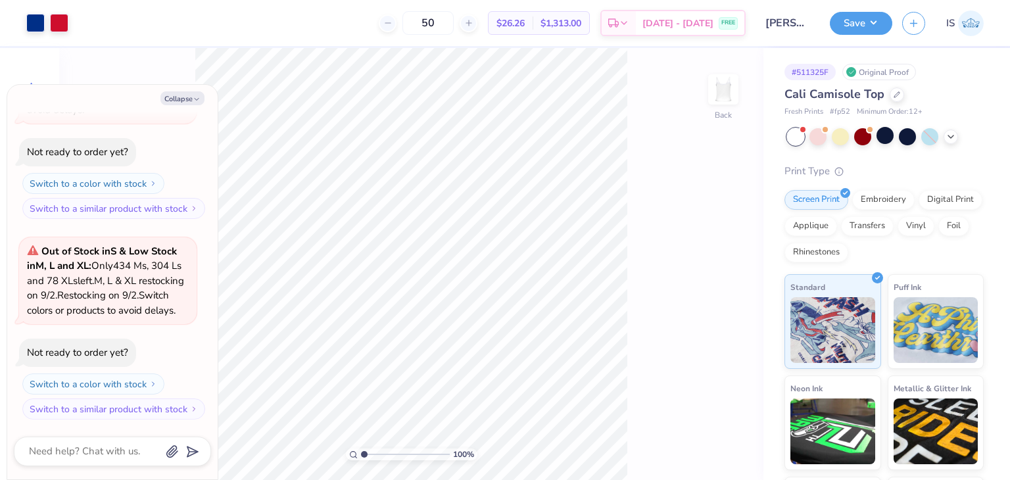
click at [157, 95] on div "Collapse" at bounding box center [112, 98] width 197 height 14
click at [173, 98] on button "Collapse" at bounding box center [182, 98] width 44 height 14
type textarea "x"
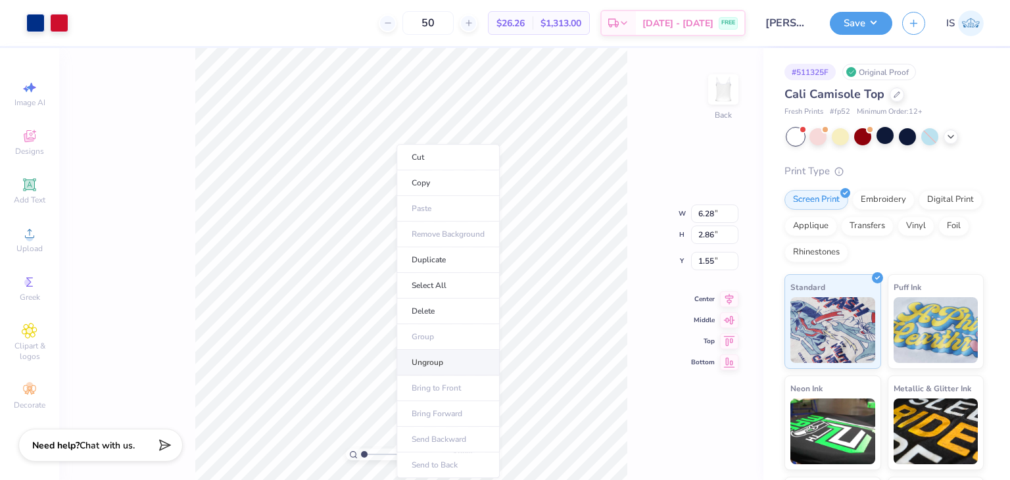
click at [440, 367] on li "Ungroup" at bounding box center [447, 363] width 103 height 26
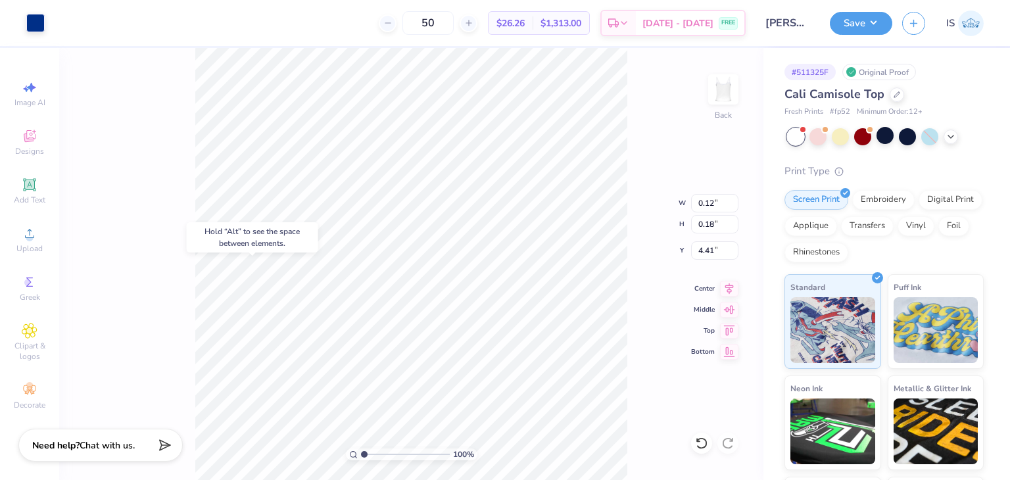
type input "4.41"
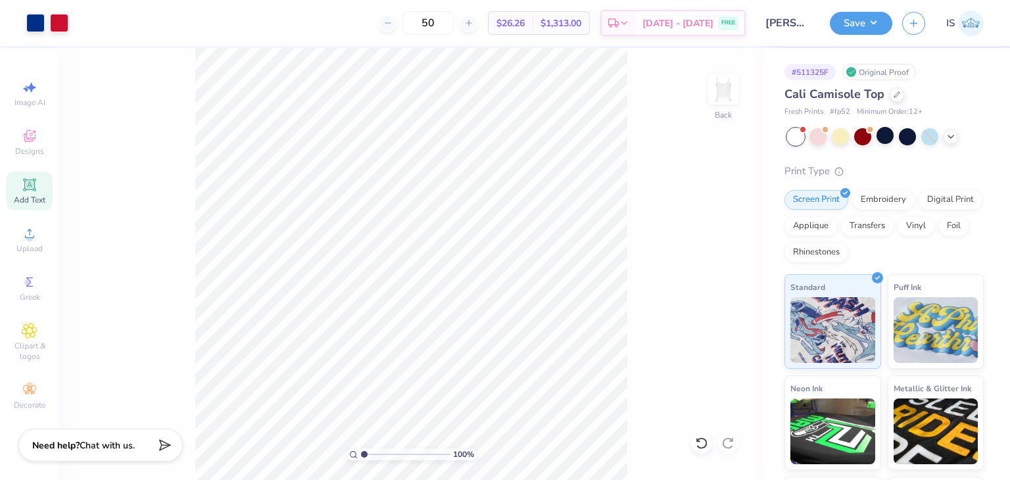
click at [36, 193] on div "Add Text" at bounding box center [30, 191] width 46 height 39
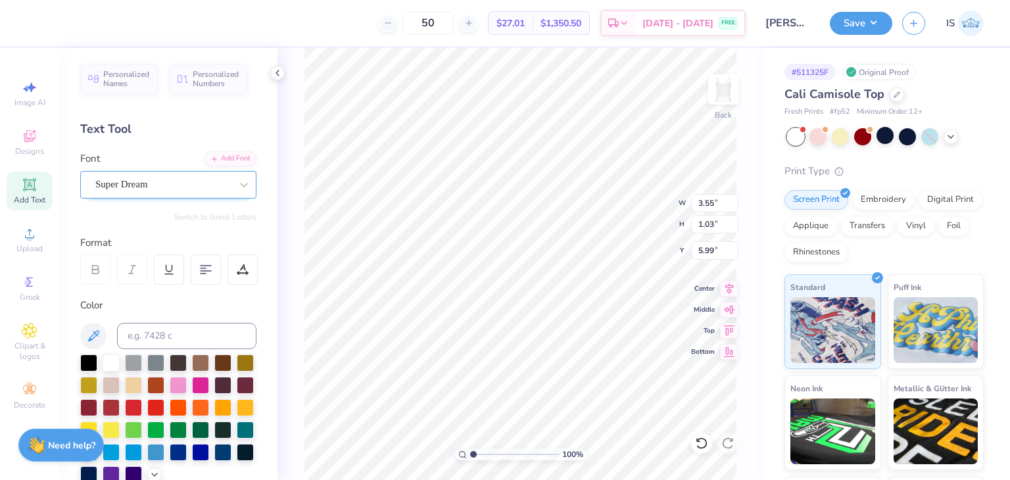
click at [160, 179] on div "Super Dream" at bounding box center [163, 184] width 138 height 20
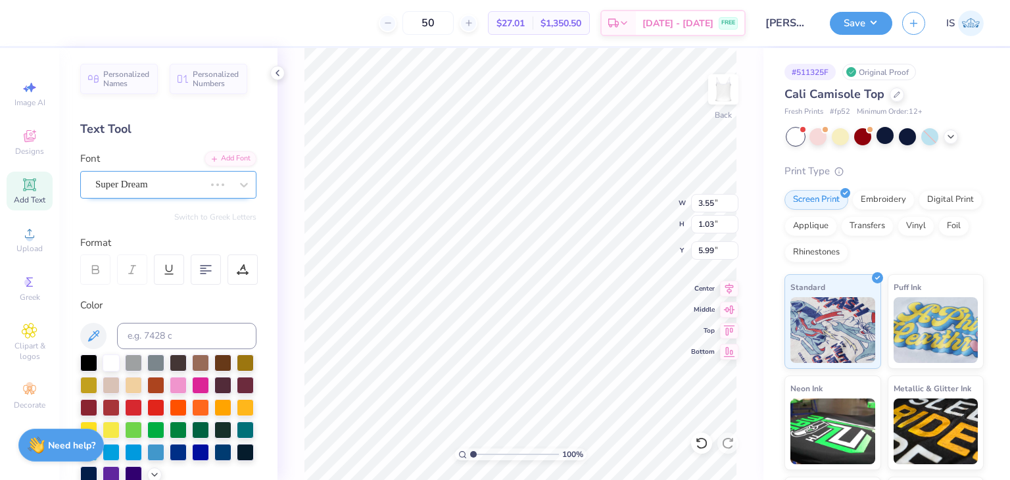
click at [166, 173] on div "Super Dream" at bounding box center [168, 185] width 176 height 28
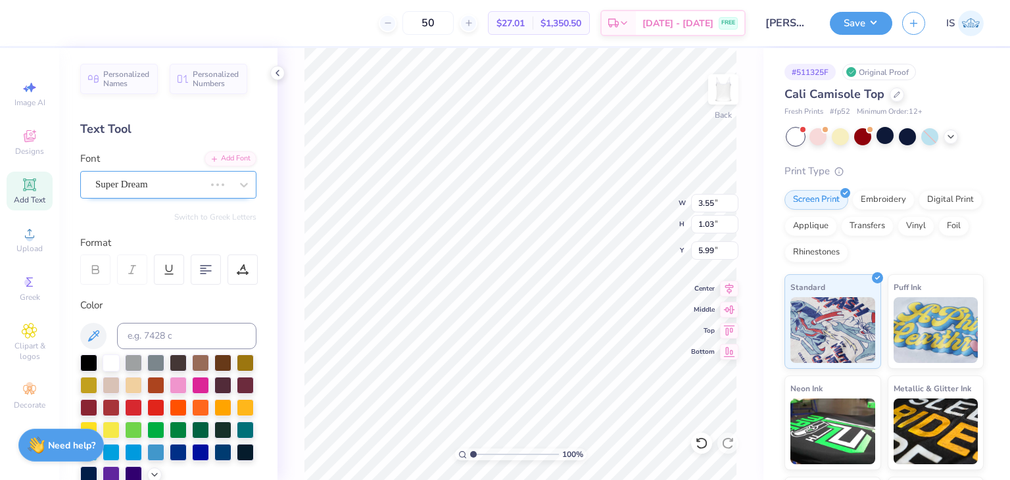
click at [163, 185] on div "Super Dream" at bounding box center [150, 184] width 112 height 20
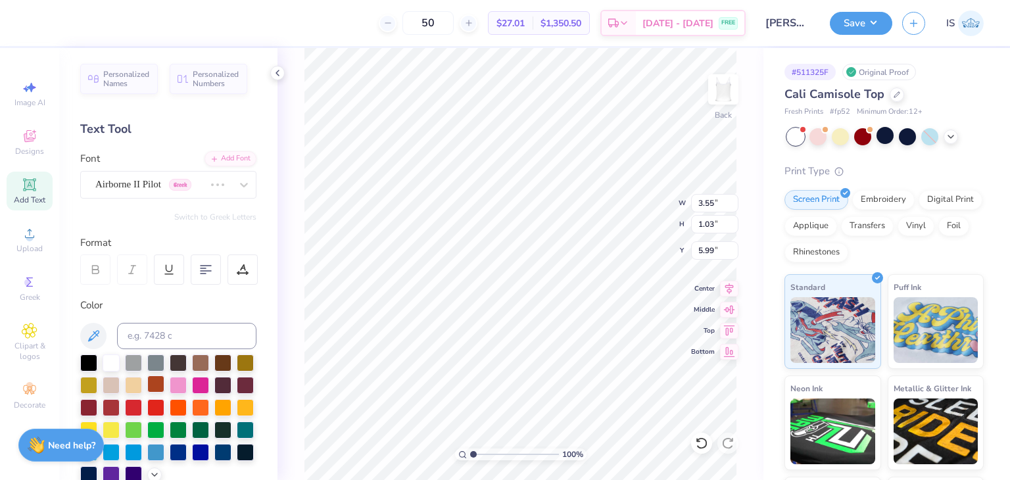
type textarea "m"
type textarea "MENTAL HEALTH MATTERS"
click at [86, 28] on div at bounding box center [83, 21] width 18 height 18
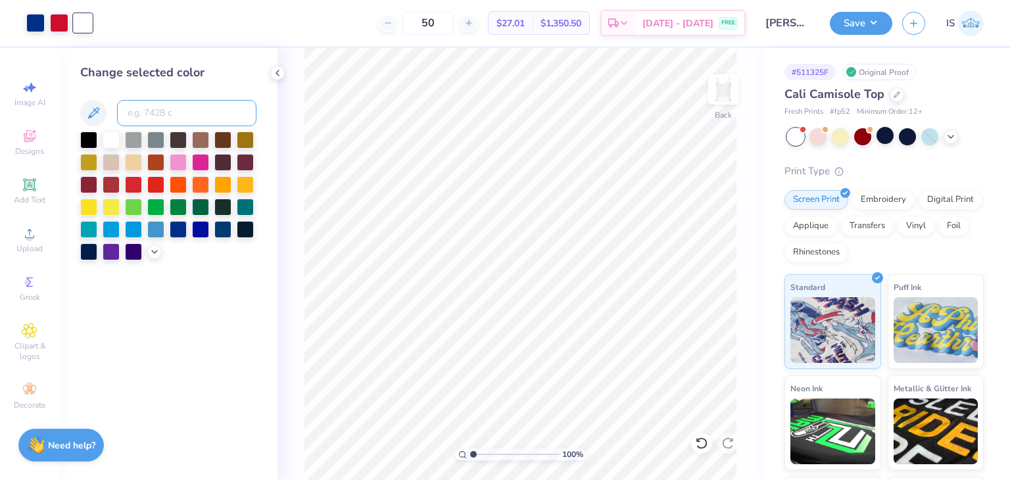
click at [135, 103] on input at bounding box center [186, 113] width 139 height 26
type input "287"
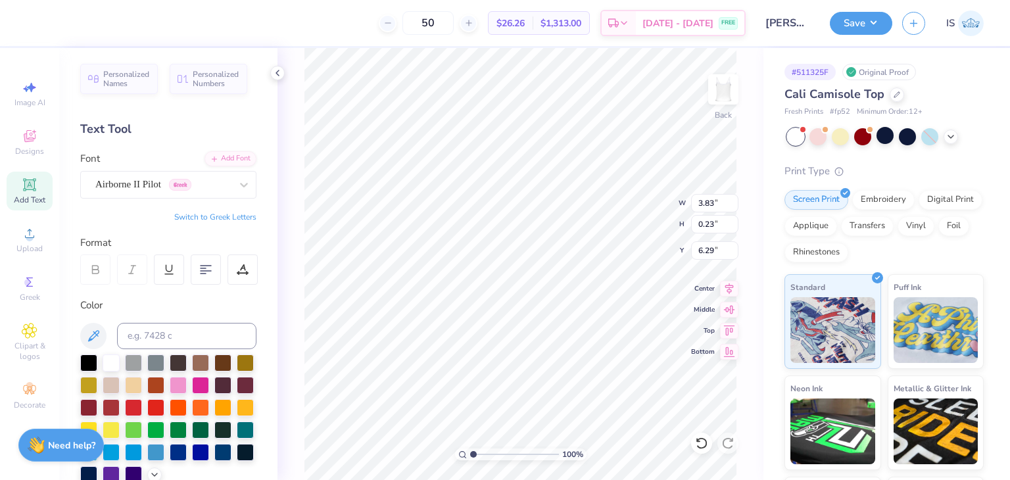
type input "3.83"
type input "0.23"
type input "4.24"
type input "3.68"
type input "0.22"
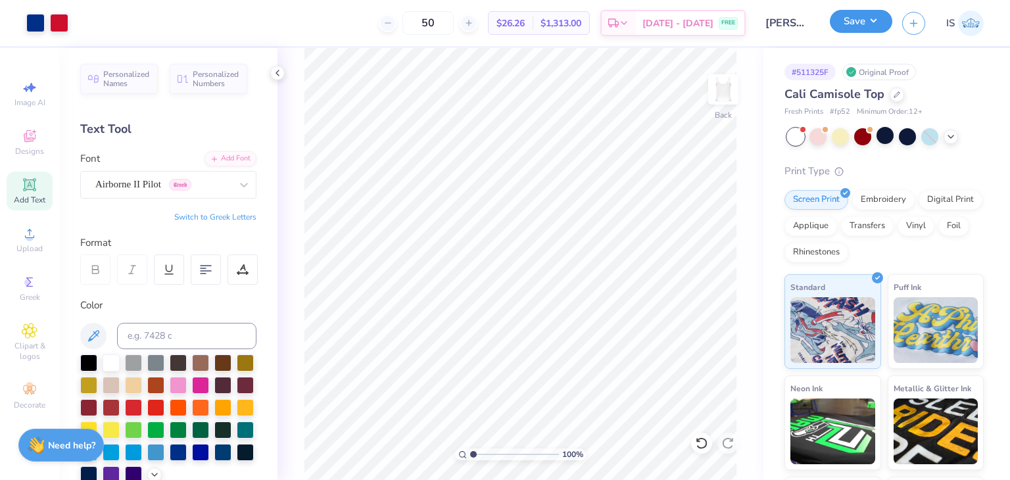
click at [870, 22] on button "Save" at bounding box center [861, 21] width 62 height 23
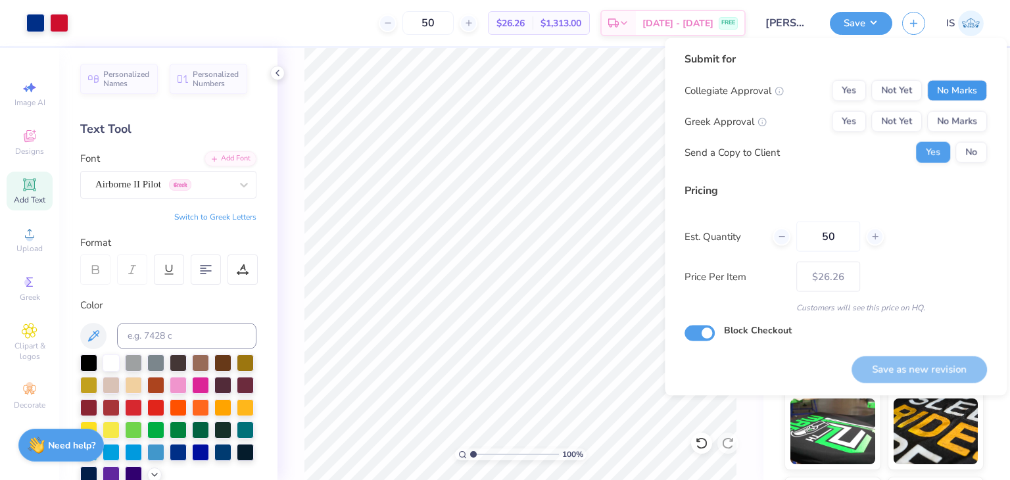
click at [972, 89] on button "No Marks" at bounding box center [957, 90] width 60 height 21
click at [864, 116] on button "Yes" at bounding box center [849, 121] width 34 height 21
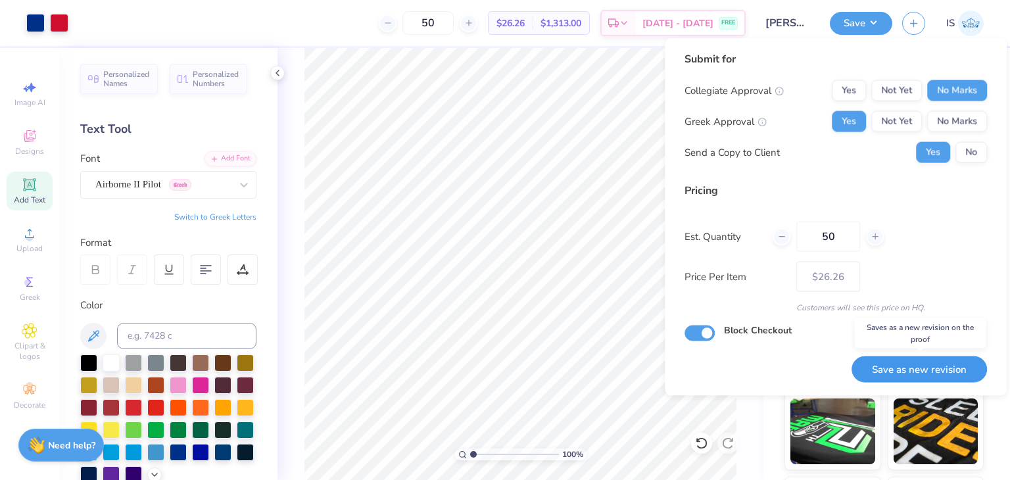
click at [950, 377] on button "Save as new revision" at bounding box center [918, 369] width 135 height 27
type input "$26.26"
